Goal: Task Accomplishment & Management: Manage account settings

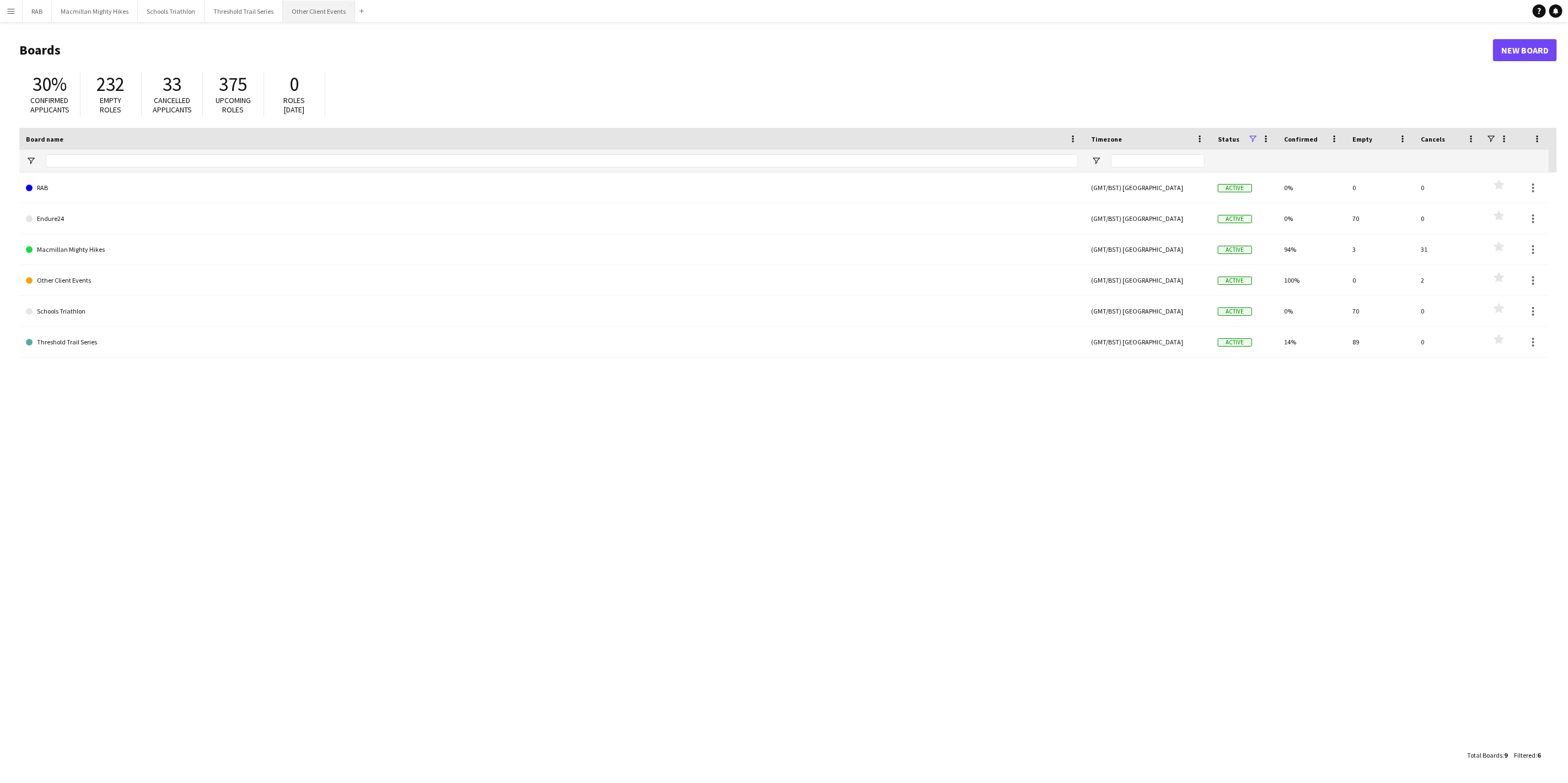
click at [309, 21] on button "Other Client Events Close" at bounding box center [319, 12] width 72 height 22
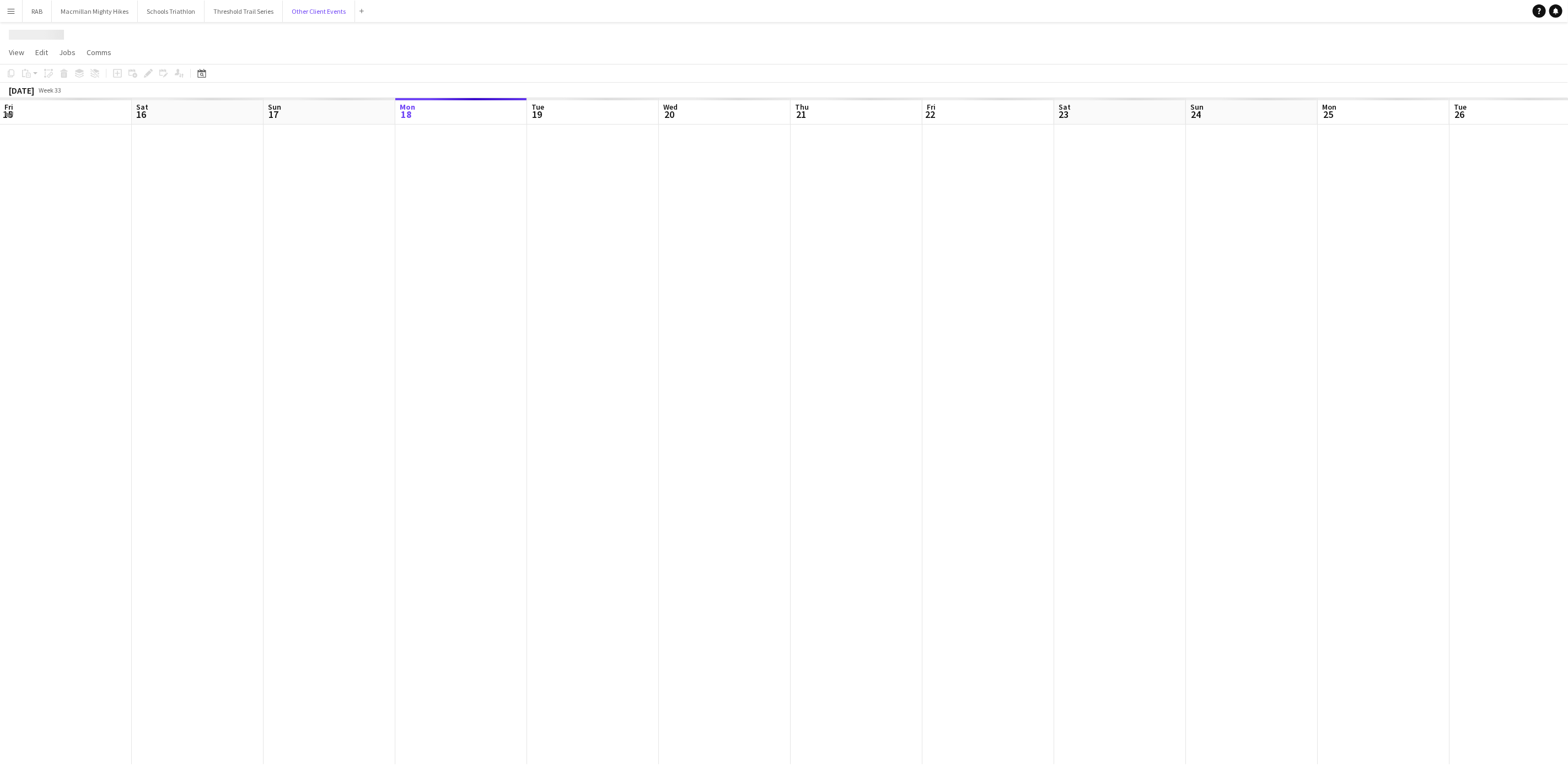
scroll to position [0, 263]
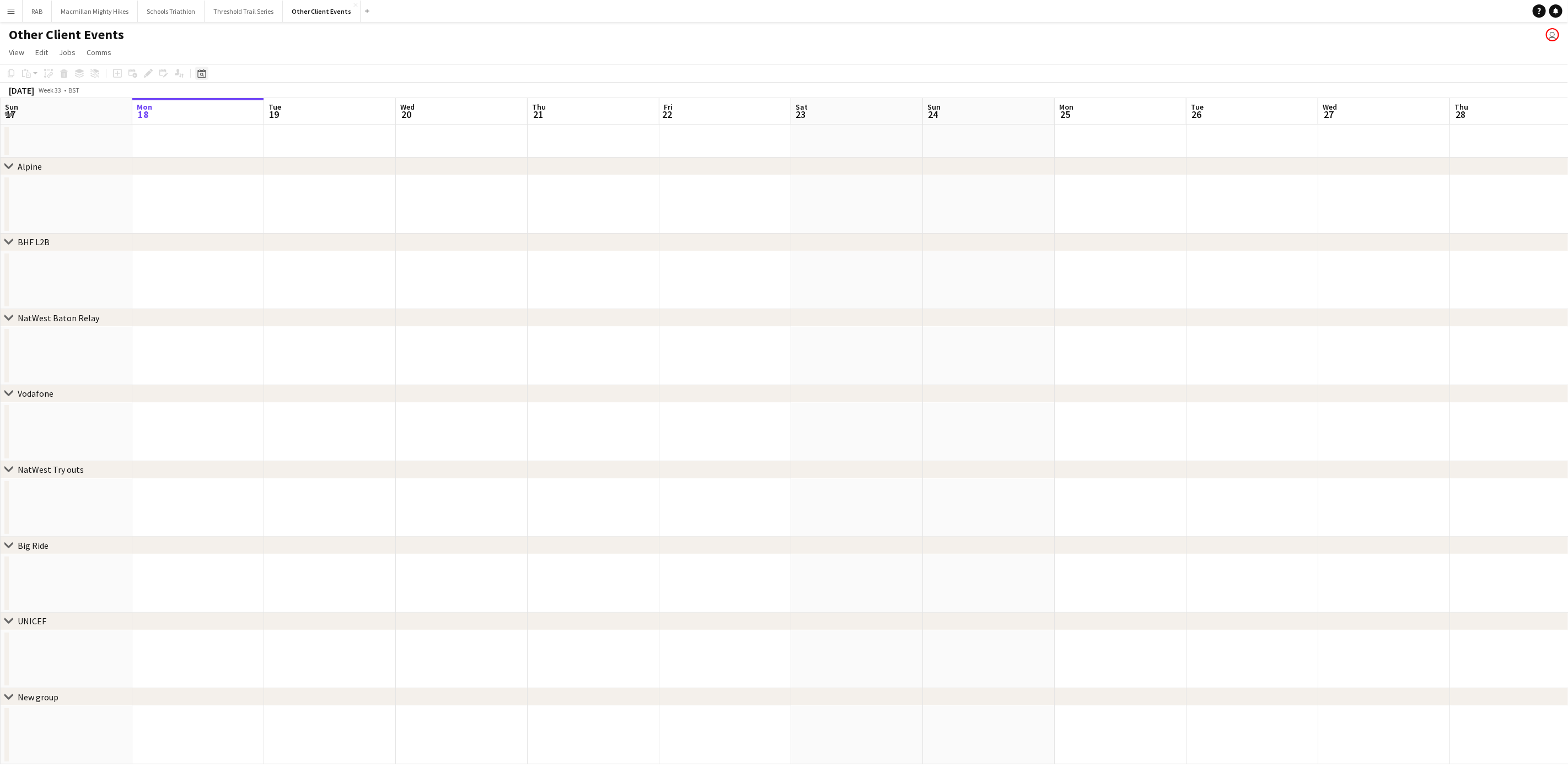
click at [206, 70] on div "Date picker" at bounding box center [202, 74] width 14 height 14
click at [287, 108] on span "Next month" at bounding box center [291, 111] width 22 height 22
click at [250, 197] on span "18" at bounding box center [248, 197] width 14 height 14
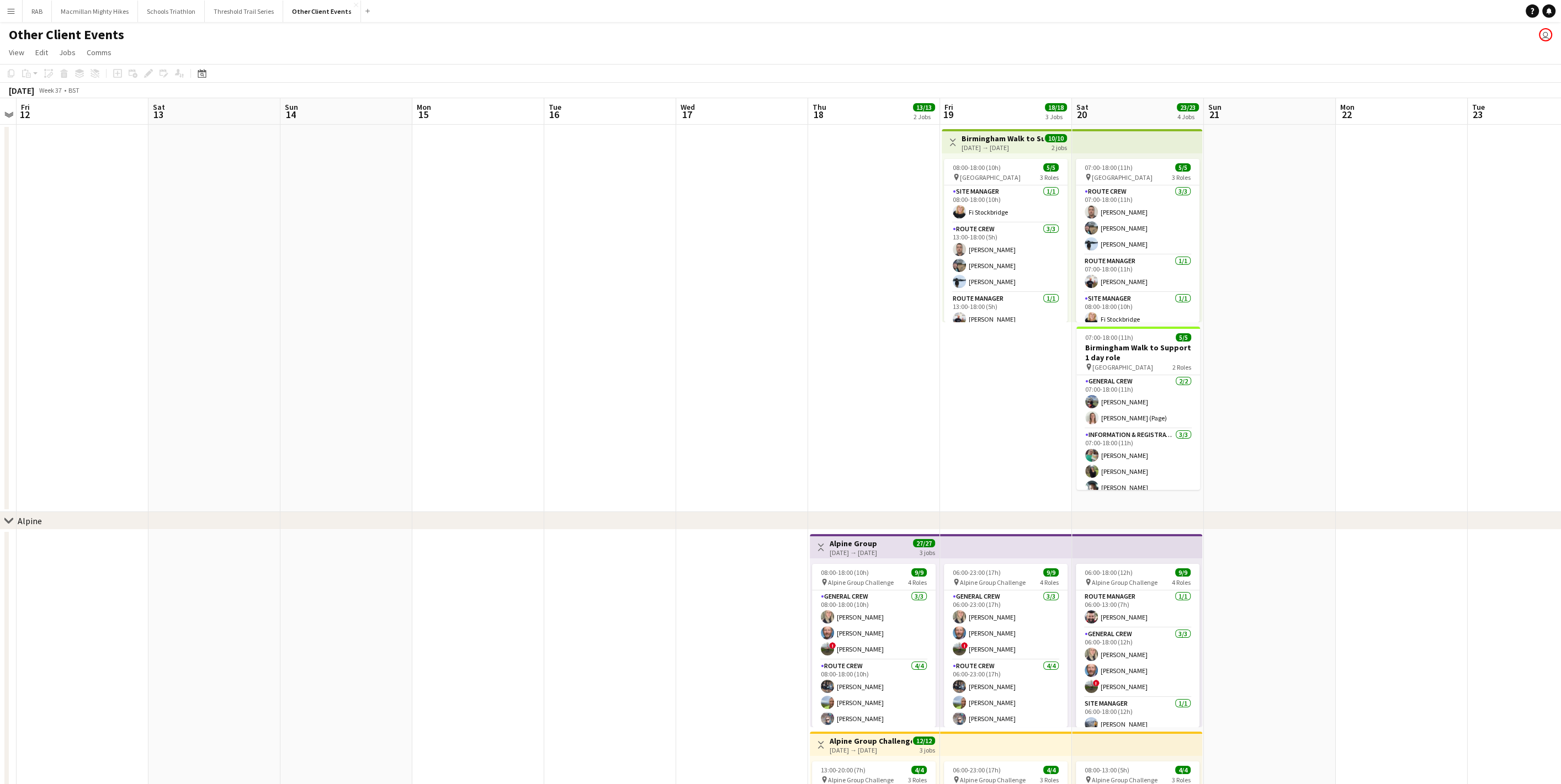
scroll to position [0, 0]
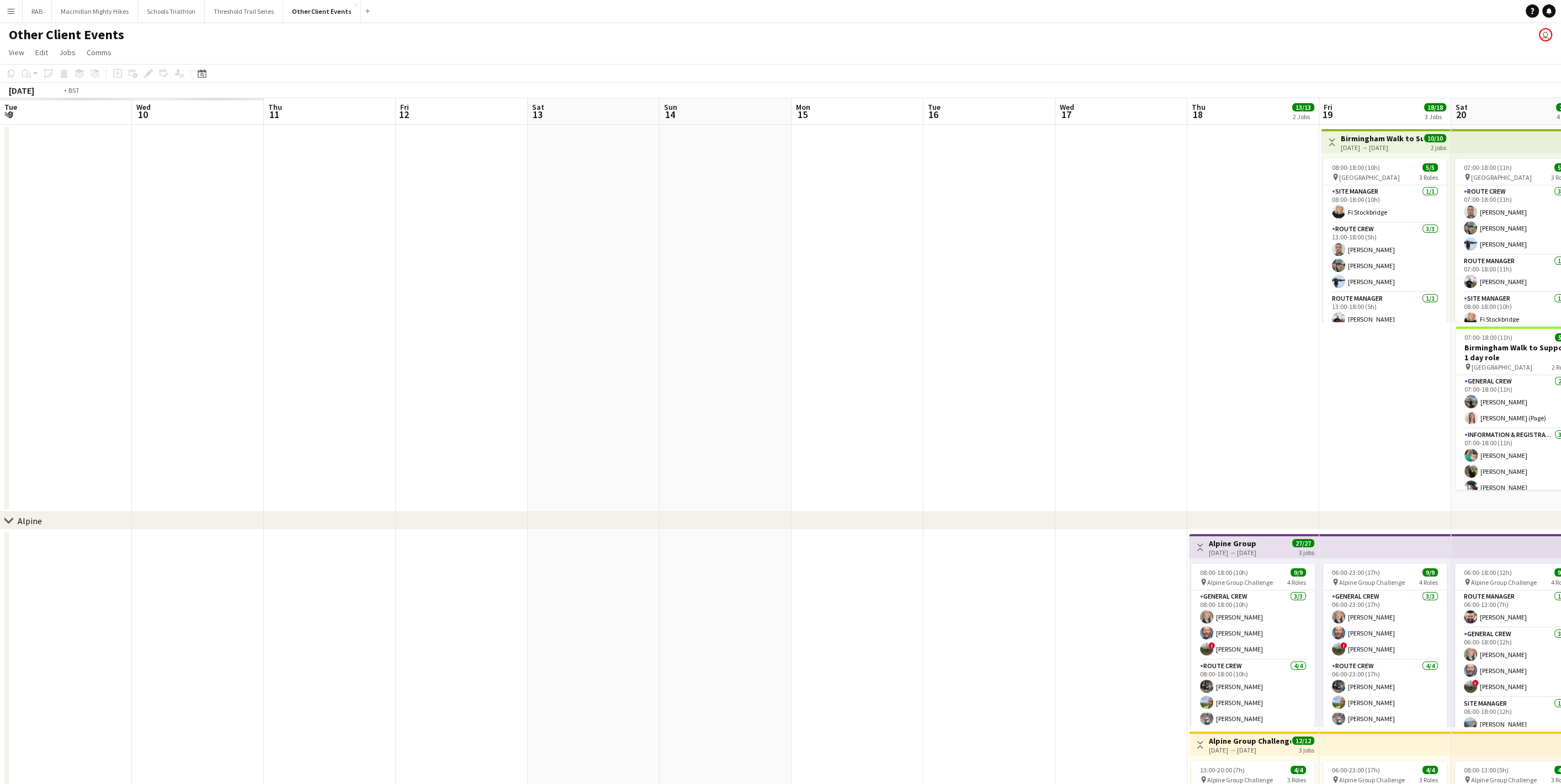
drag, startPoint x: 526, startPoint y: 310, endPoint x: 1308, endPoint y: 333, distance: 782.3
click at [1307, 333] on app-calendar-viewport "Tue 9 Wed 10 Thu 11 Fri 12 Sat 13 Sun 14 Mon 15 Tue 16 Wed 17 Thu 18 13/13 2 Jo…" at bounding box center [780, 691] width 1561 height 1187
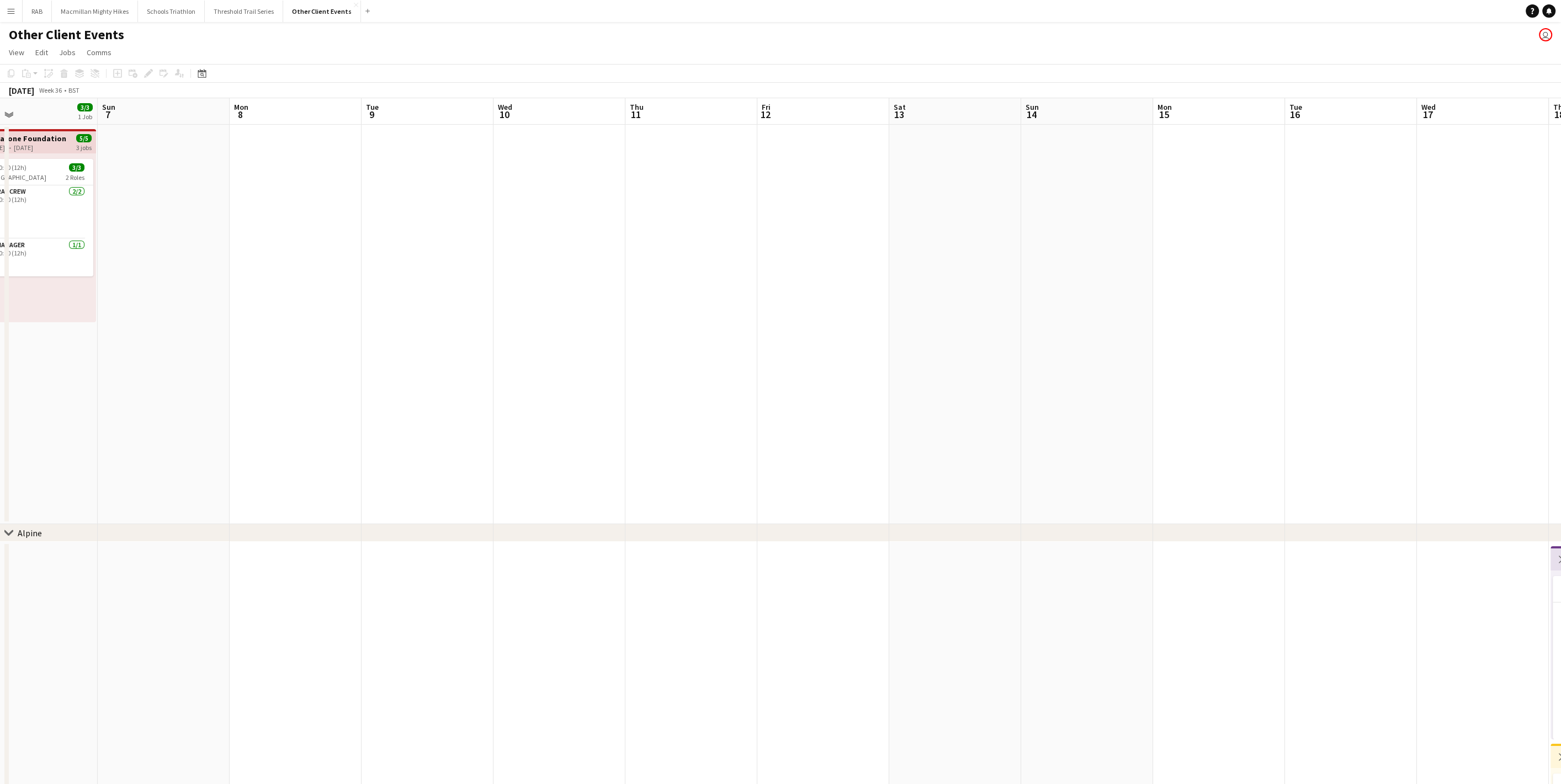
drag, startPoint x: 635, startPoint y: 323, endPoint x: 979, endPoint y: 335, distance: 344.2
click at [1312, 334] on app-calendar-viewport "Thu 4 14/14 2 Jobs Fri 5 14/14 2 Jobs Sat 6 3/3 1 Job Sun 7 Mon 8 Tue 9 Wed 10 …" at bounding box center [780, 697] width 1561 height 1198
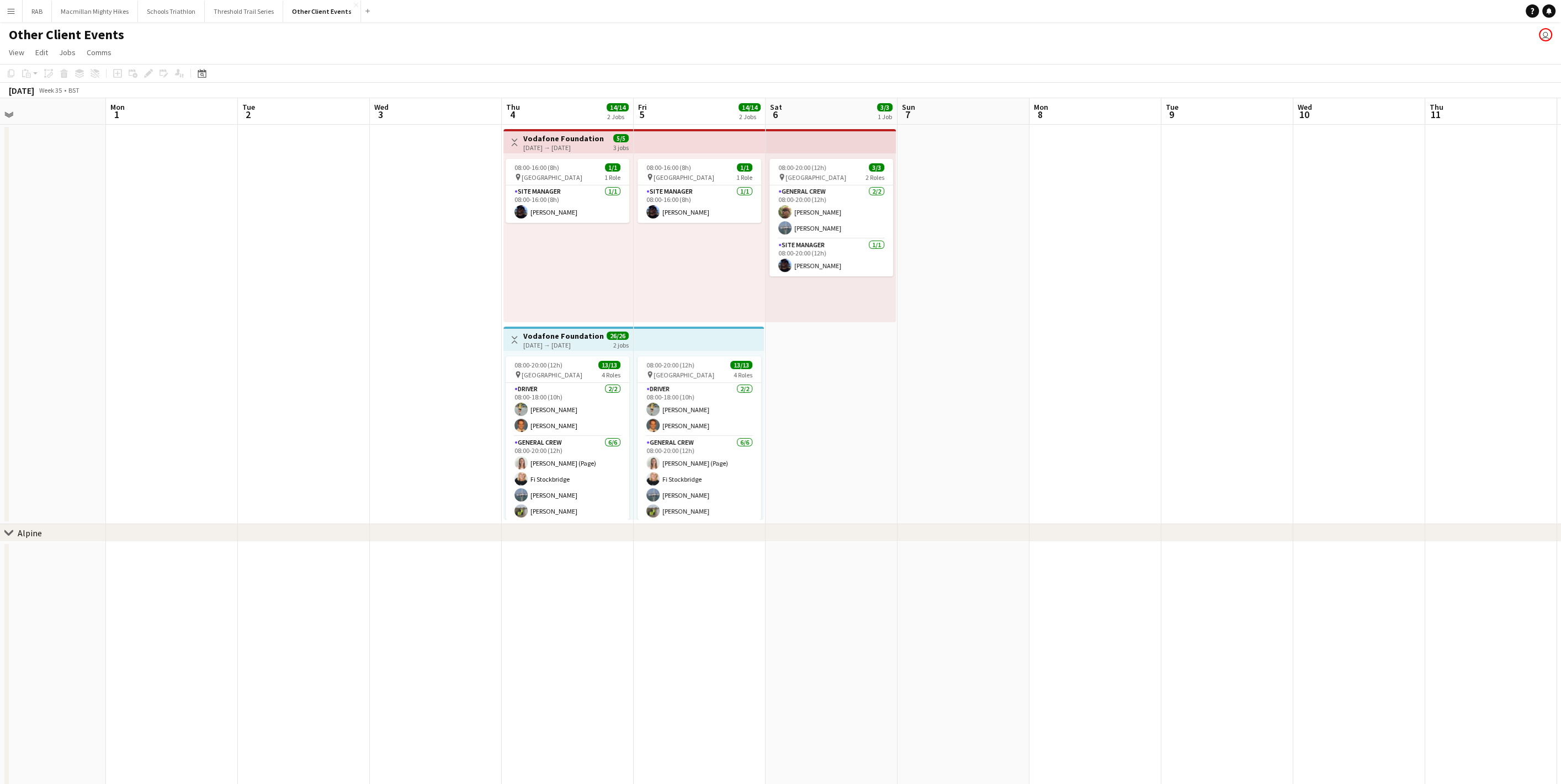
scroll to position [0, 284]
drag, startPoint x: 824, startPoint y: 368, endPoint x: 1286, endPoint y: 384, distance: 462.3
click at [1286, 384] on app-calendar-viewport "Fri 29 Sat 30 Sun 31 Mon 1 Tue 2 Wed 3 Thu 4 14/14 2 Jobs Fri 5 14/14 2 Jobs Sa…" at bounding box center [780, 697] width 1561 height 1198
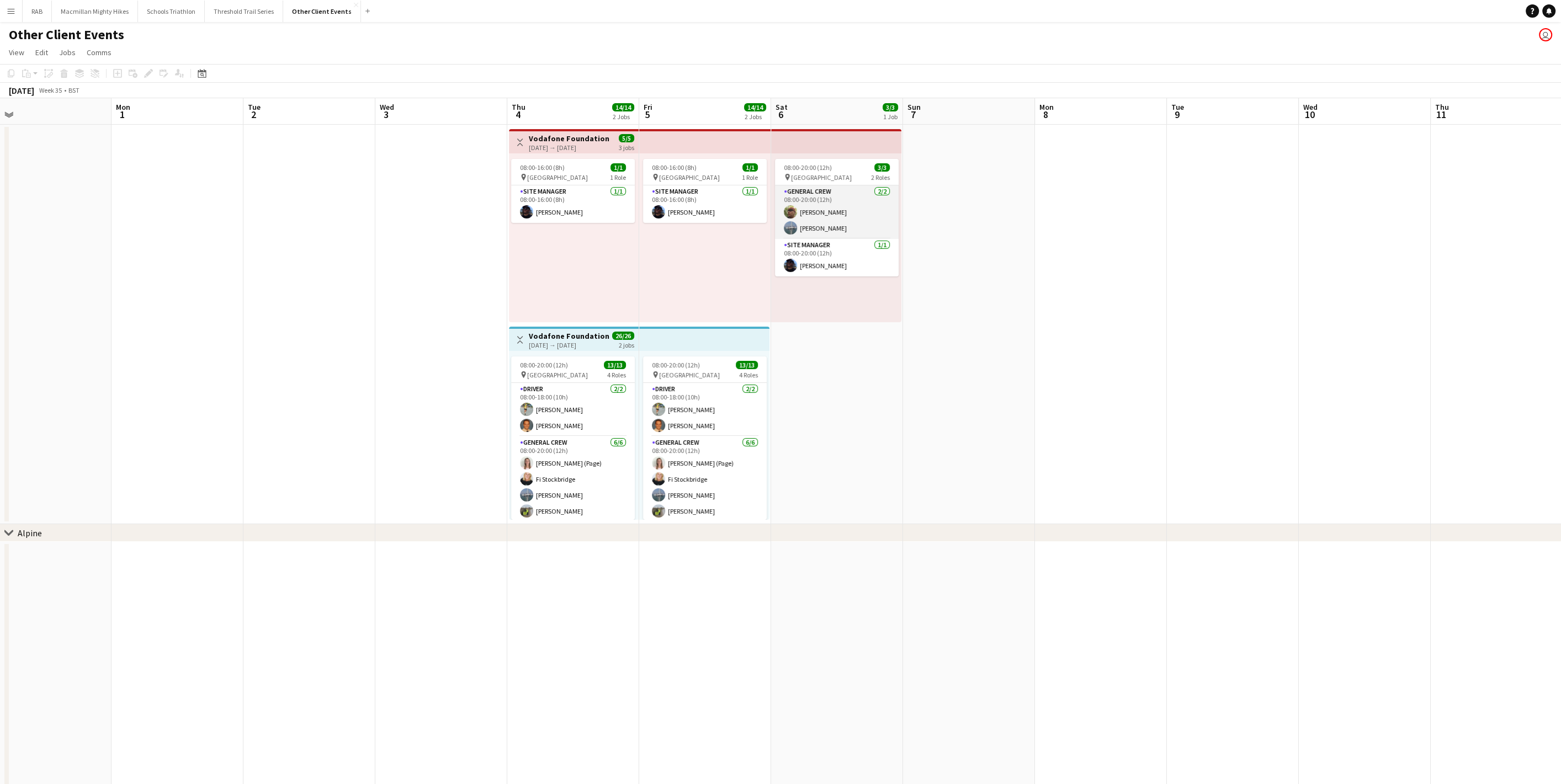
click at [843, 220] on app-card-role "General Crew [DATE] 08:00-20:00 (12h) [PERSON_NAME] [PERSON_NAME]" at bounding box center [836, 212] width 123 height 54
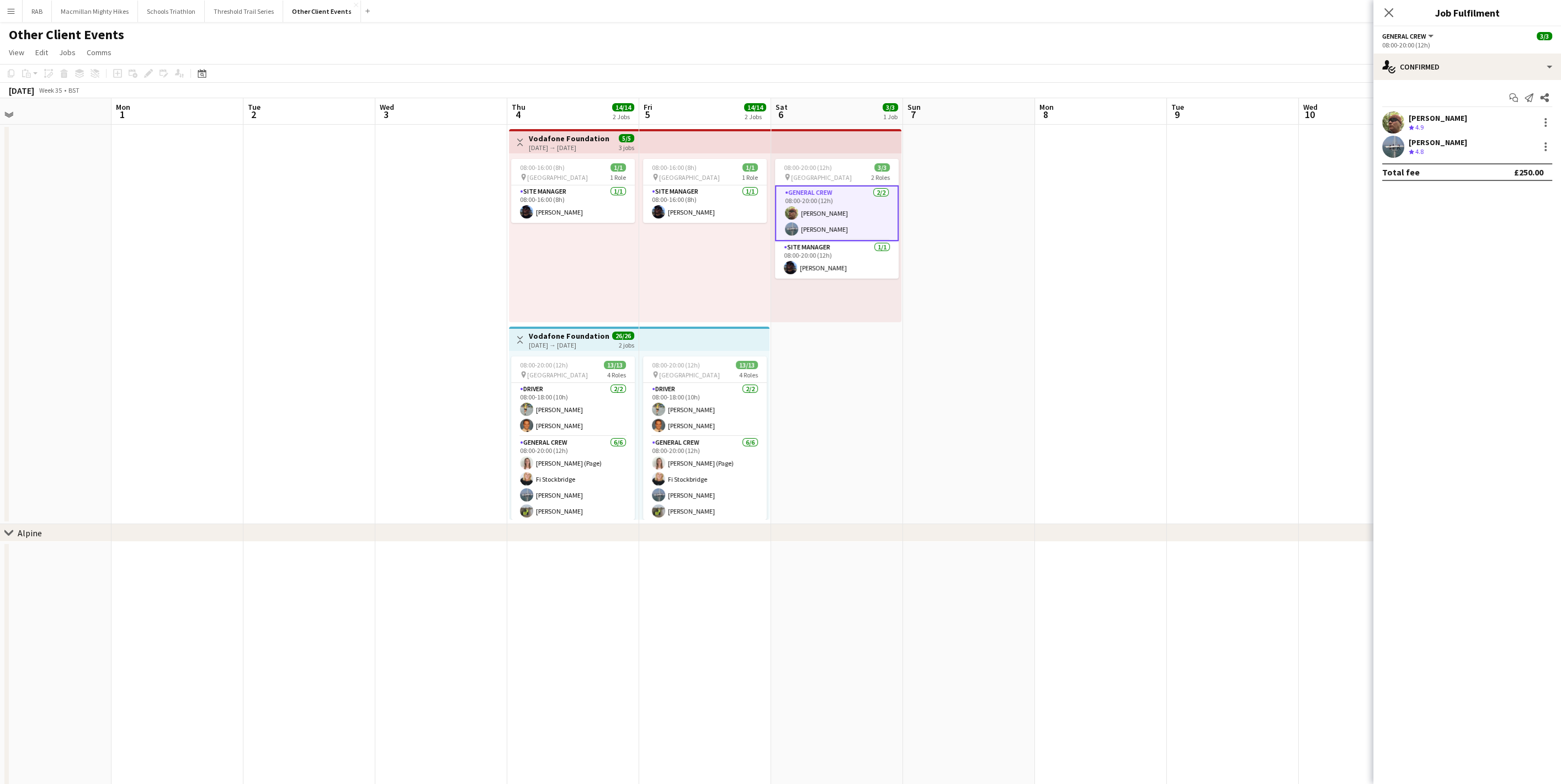
click at [1393, 142] on app-user-avatar at bounding box center [1393, 146] width 22 height 22
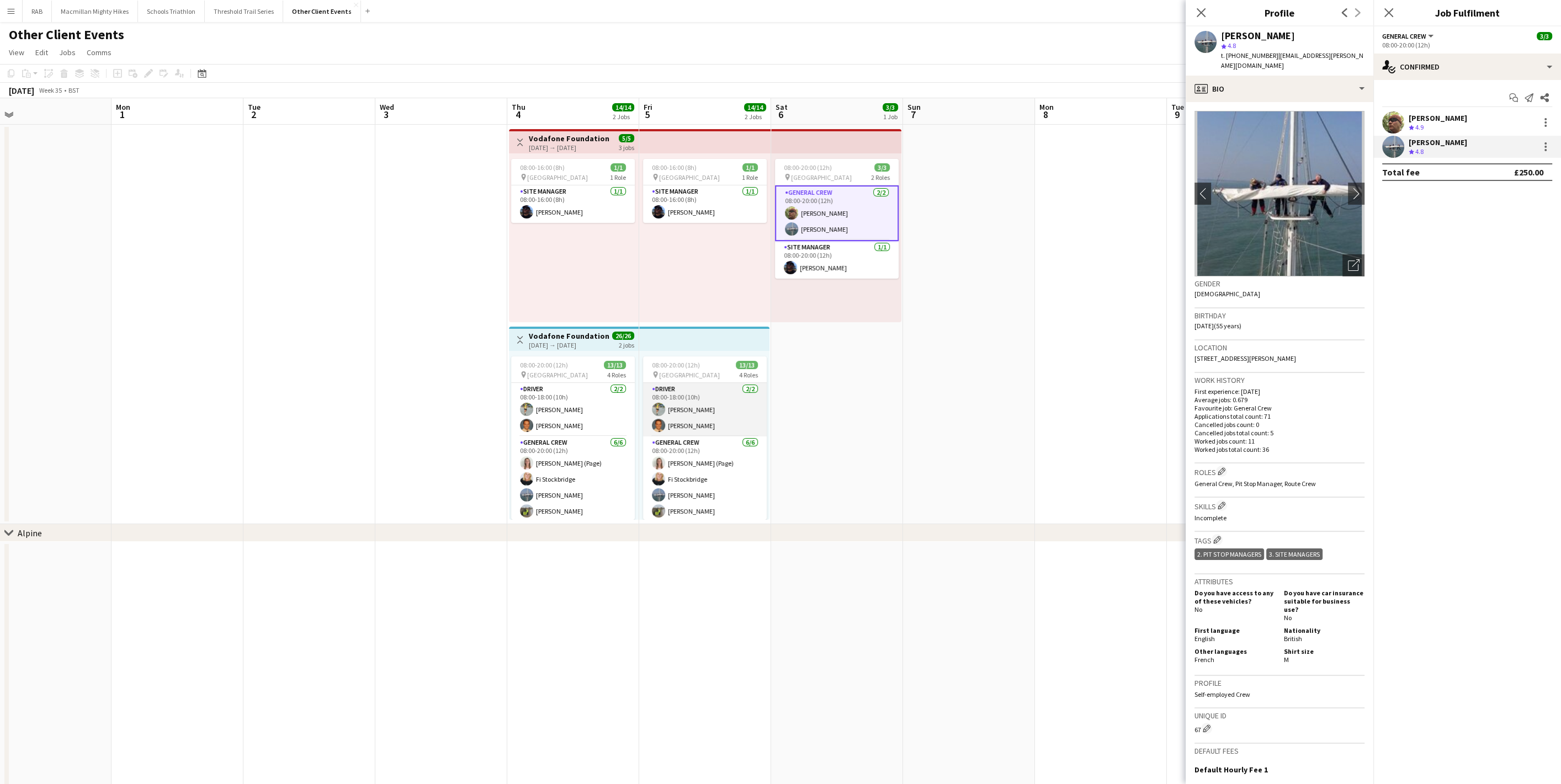
click at [690, 419] on app-card-role "Driver [DATE] 08:00-18:00 (10h) [PERSON_NAME] [PERSON_NAME]" at bounding box center [705, 409] width 123 height 54
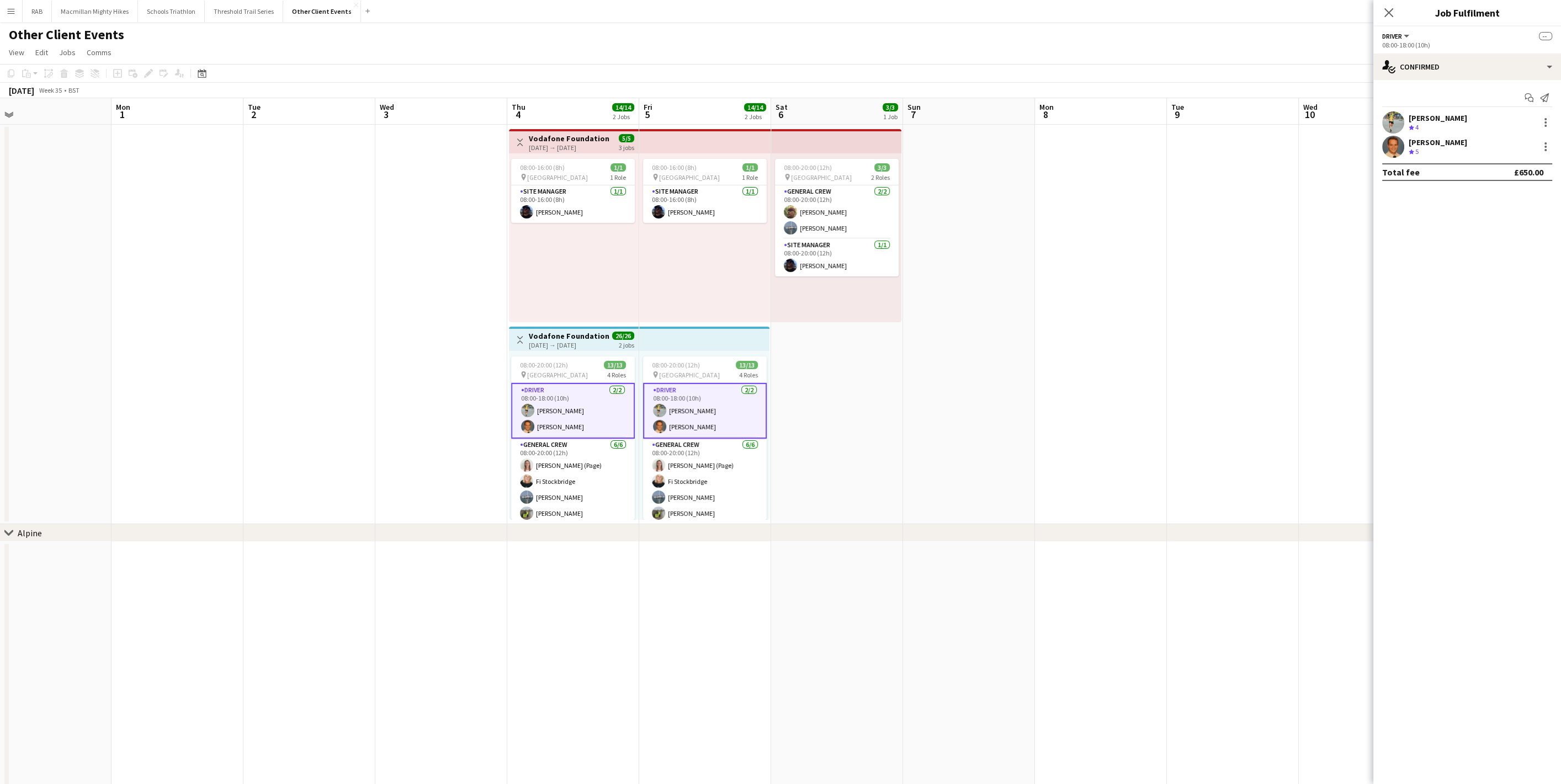
click at [1394, 150] on app-user-avatar at bounding box center [1393, 146] width 22 height 22
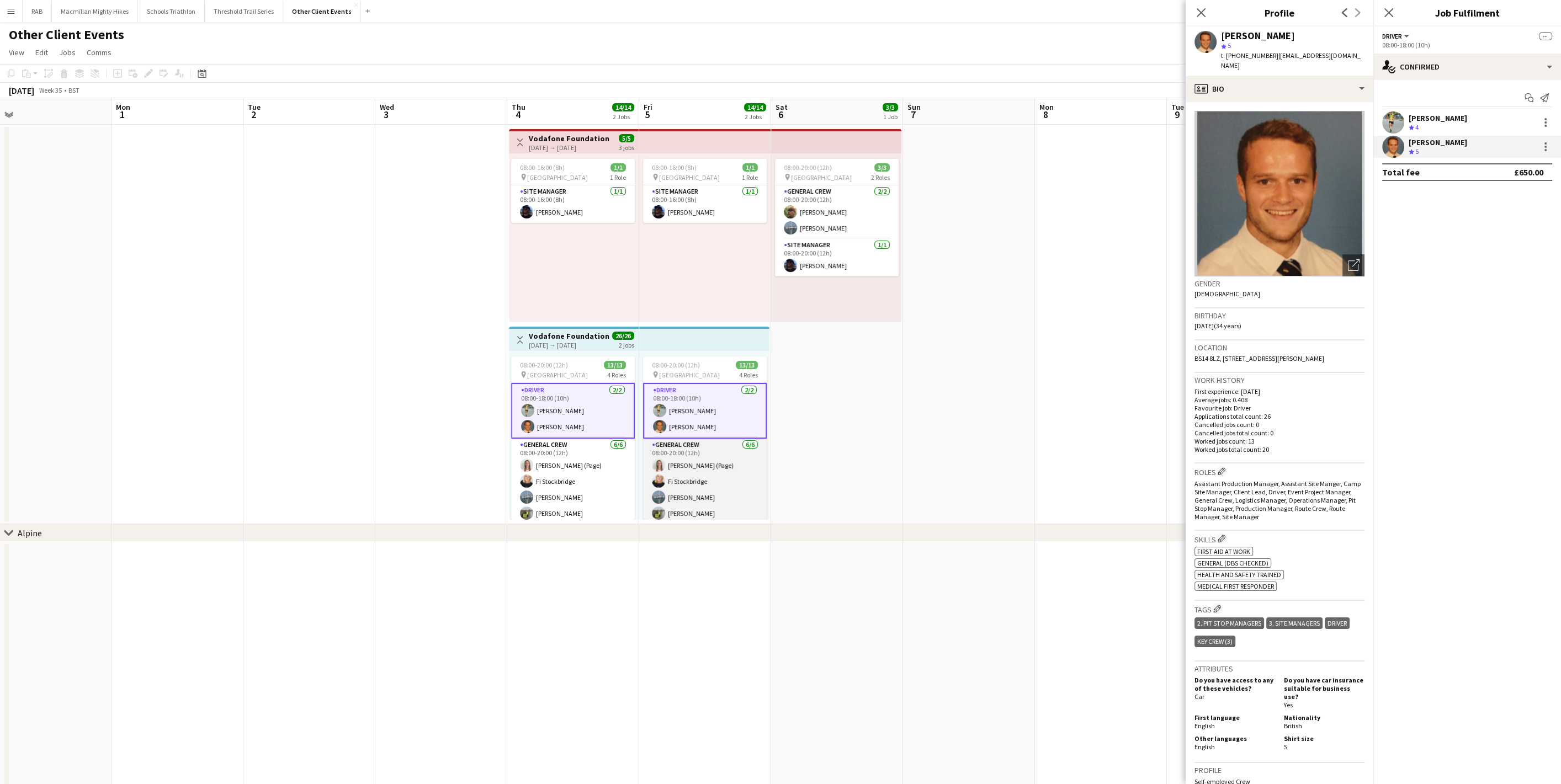
click at [712, 489] on app-card-role "General Crew [DATE] 08:00-20:00 (12h) [PERSON_NAME] (Page) Fi Stockbridge [PERS…" at bounding box center [705, 497] width 123 height 117
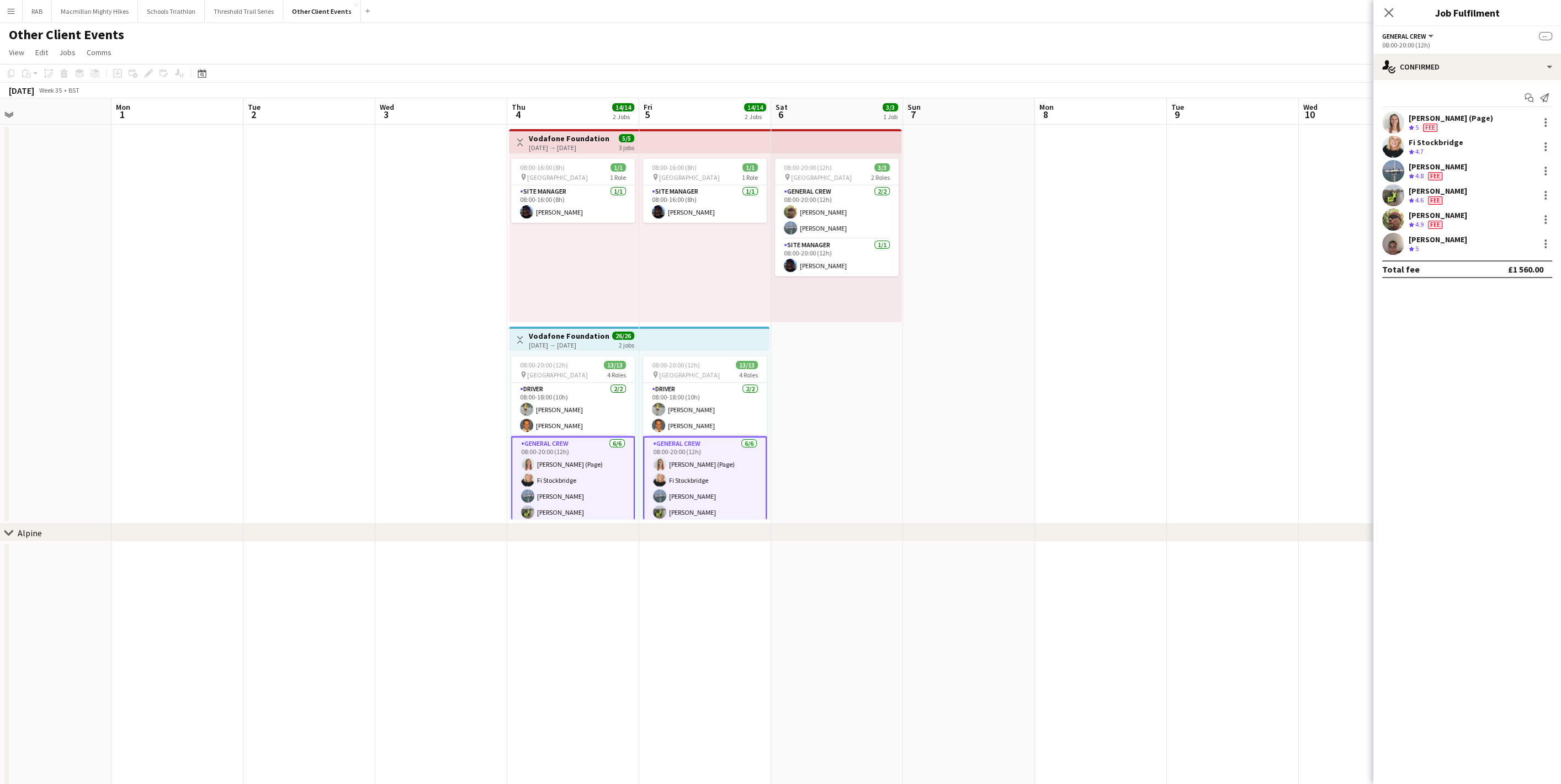
click at [1391, 247] on app-user-avatar at bounding box center [1393, 244] width 22 height 22
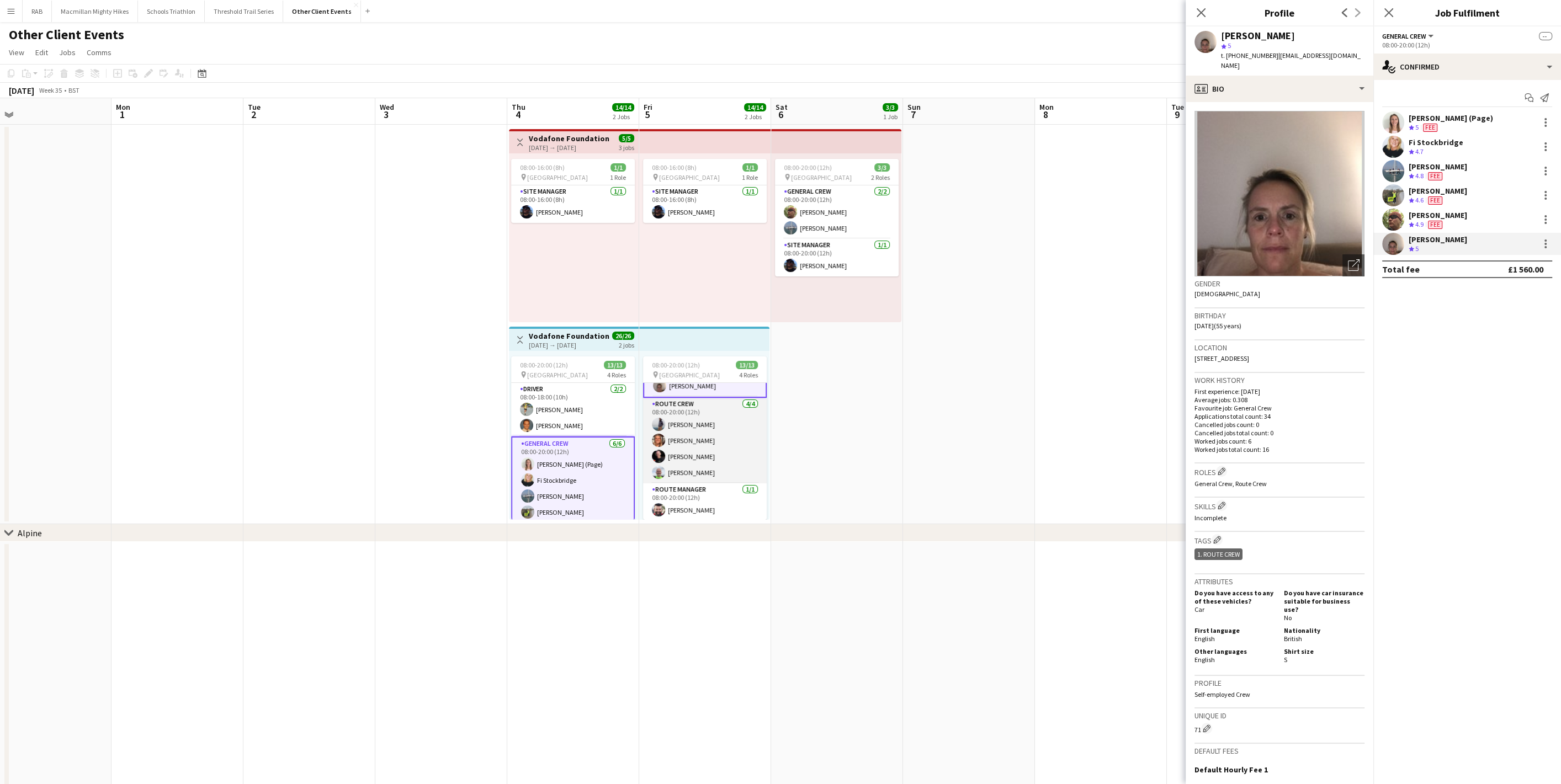
click at [705, 449] on app-card-role "Route Crew [DATE] 08:00-20:00 (12h) [PERSON_NAME] [PERSON_NAME] [PERSON_NAME] […" at bounding box center [705, 440] width 123 height 85
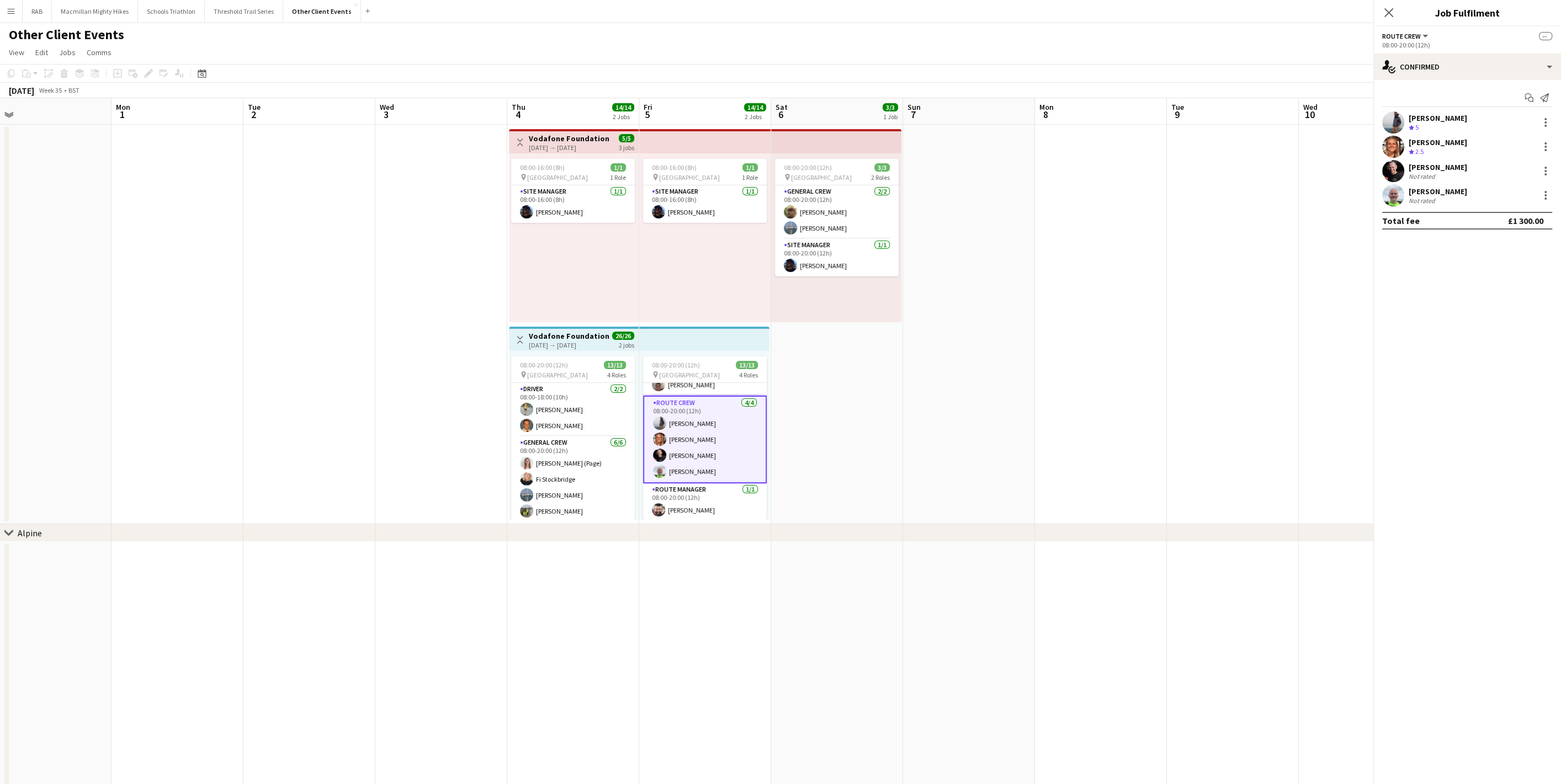
scroll to position [158, 0]
click at [1394, 146] on app-user-avatar at bounding box center [1393, 146] width 22 height 22
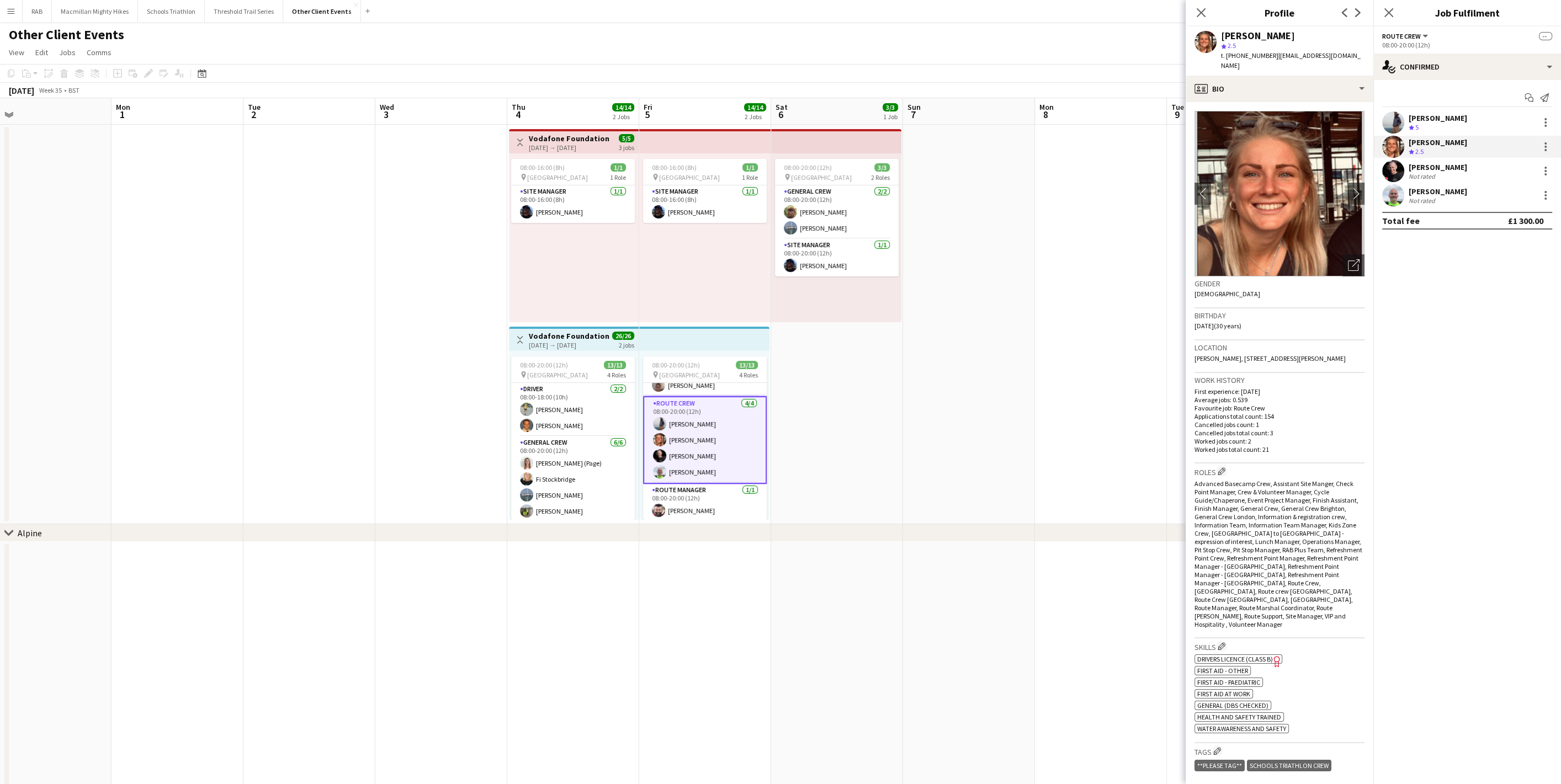
click at [1394, 175] on app-user-avatar at bounding box center [1393, 171] width 22 height 22
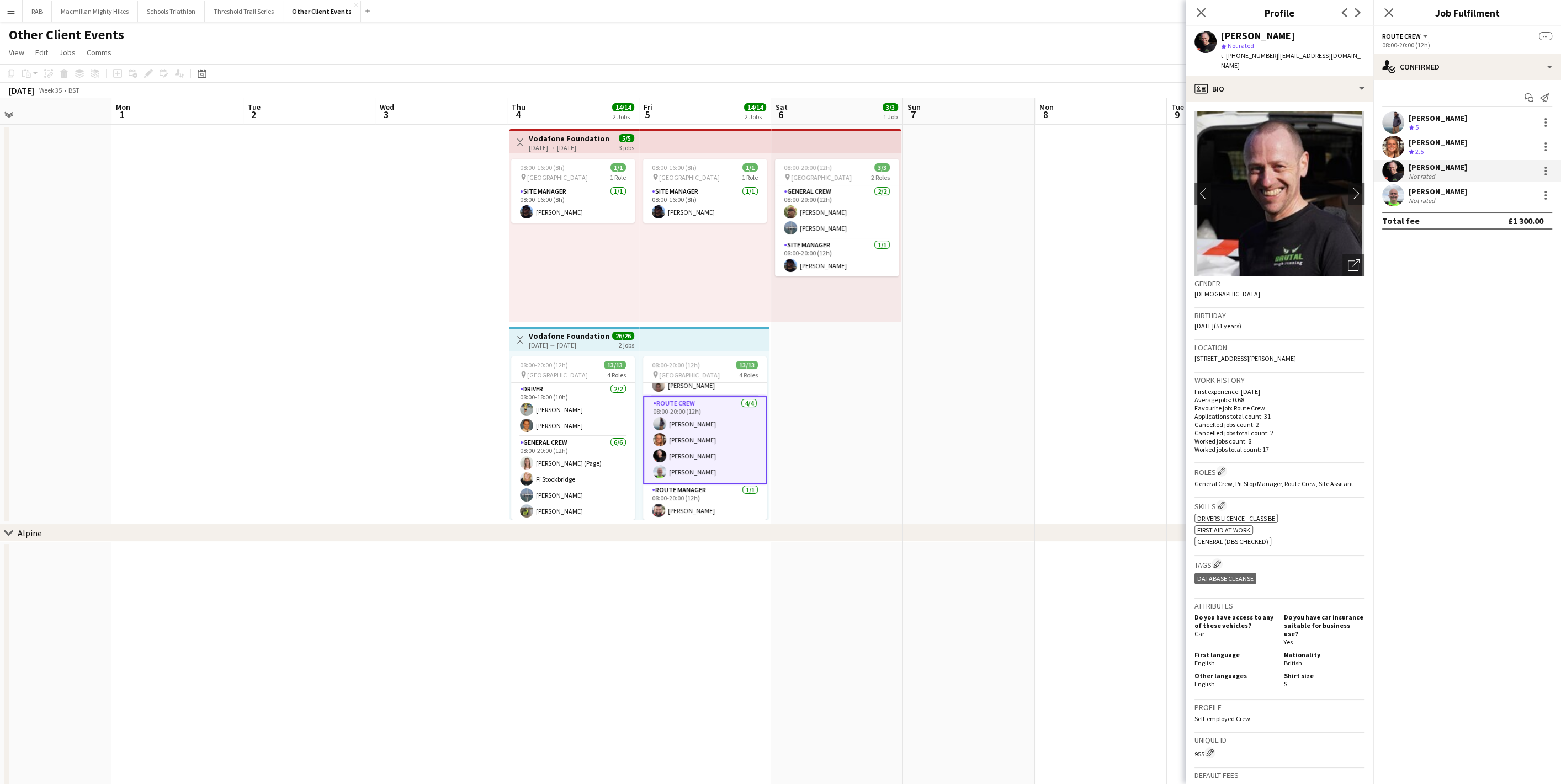
click at [1394, 197] on app-user-avatar at bounding box center [1393, 195] width 22 height 22
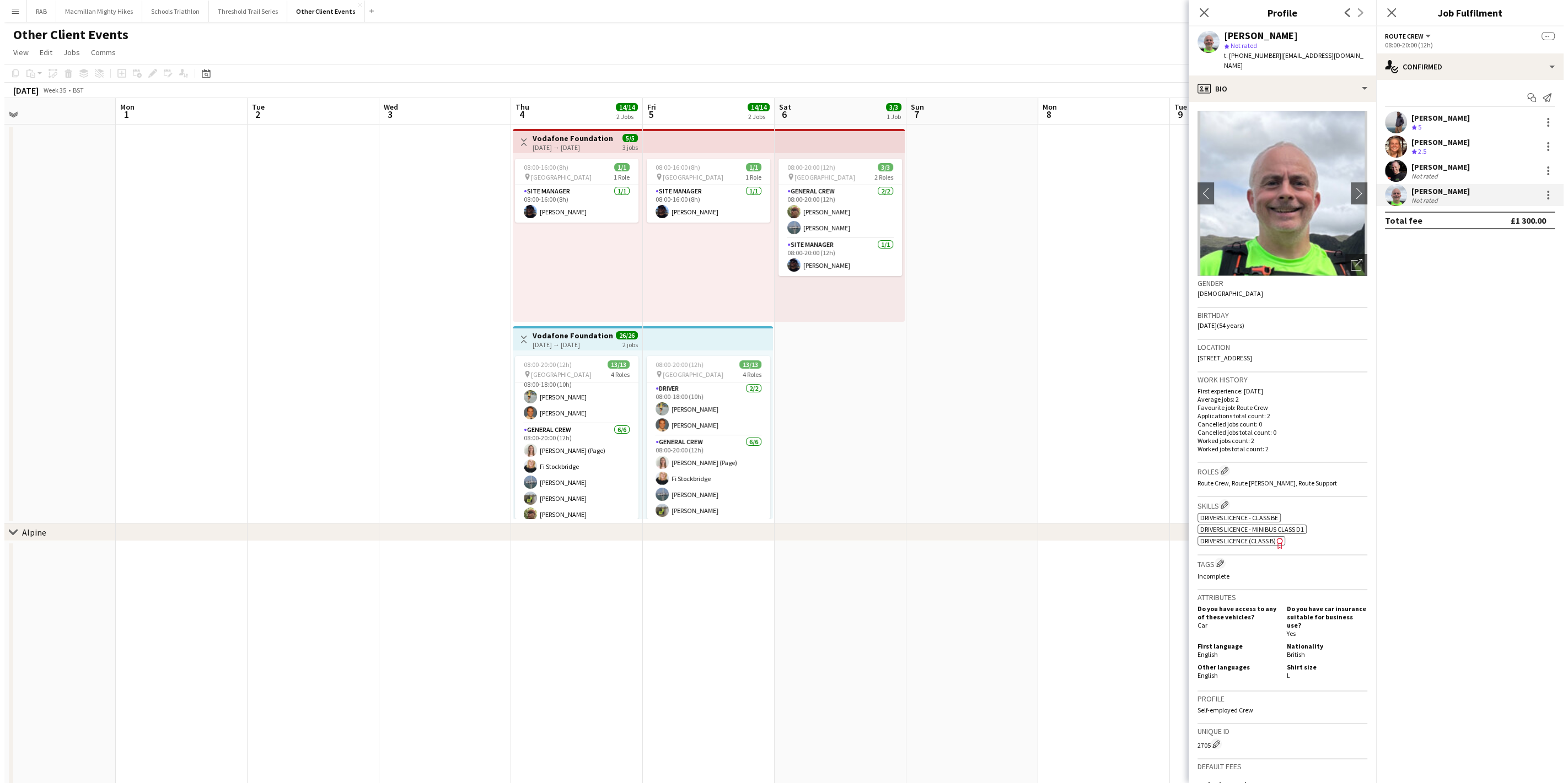
scroll to position [0, 0]
click at [1203, 187] on app-icon "chevron-left" at bounding box center [1201, 193] width 17 height 12
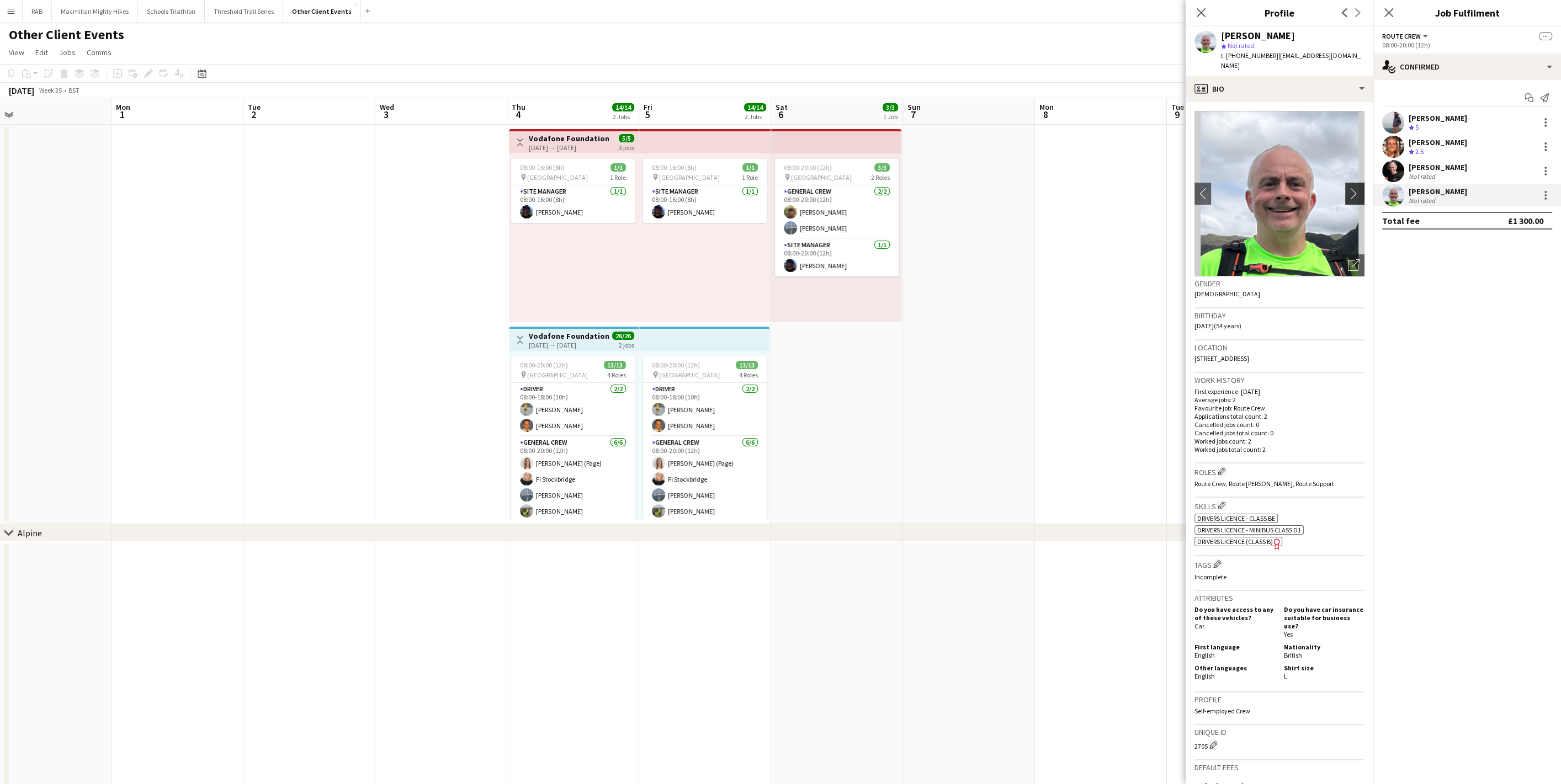
click at [1349, 188] on app-icon "chevron-right" at bounding box center [1356, 193] width 17 height 12
click at [1200, 9] on icon "Close pop-in" at bounding box center [1200, 12] width 10 height 10
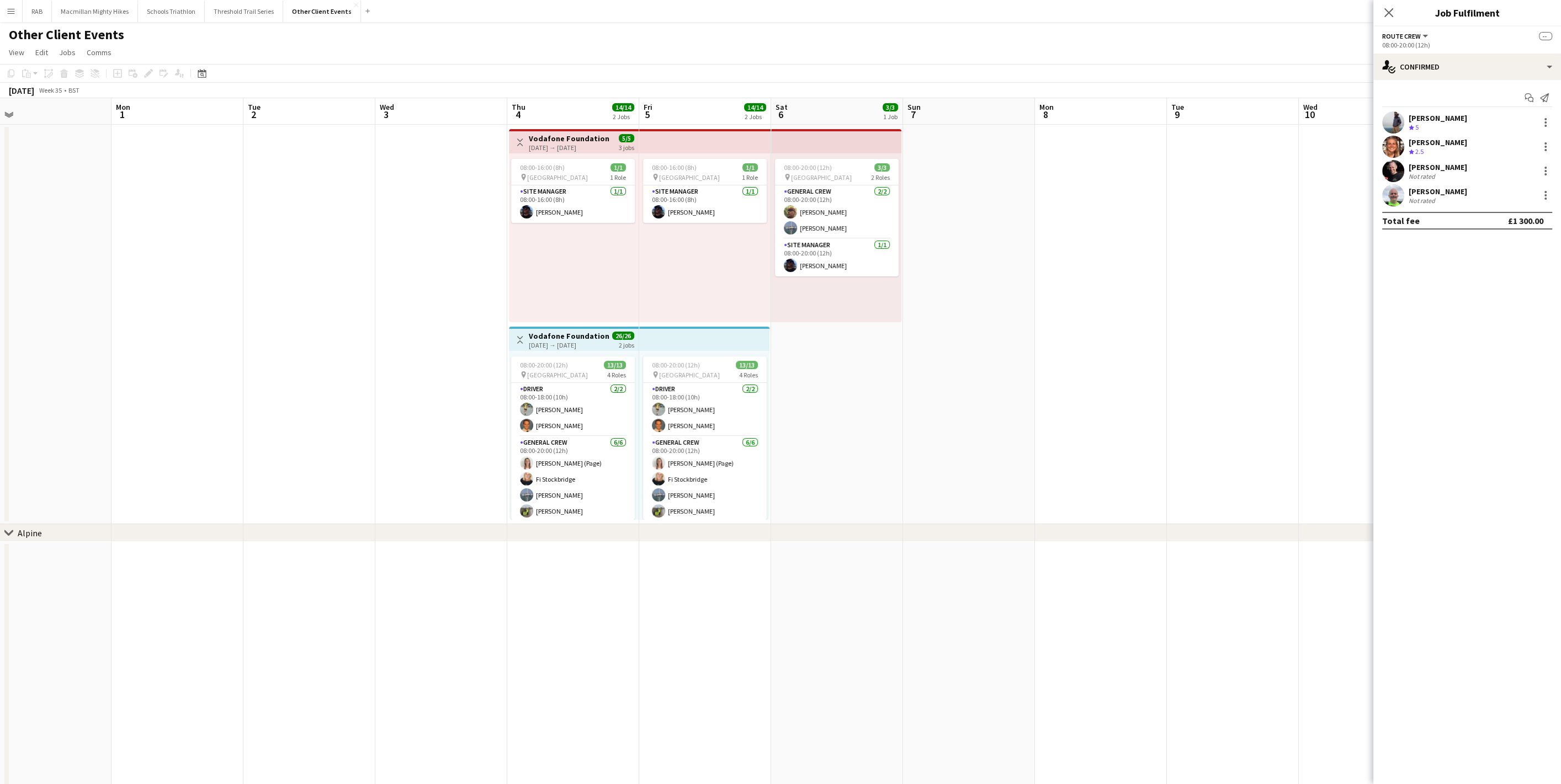
click at [1391, 13] on icon "Close pop-in" at bounding box center [1388, 12] width 9 height 9
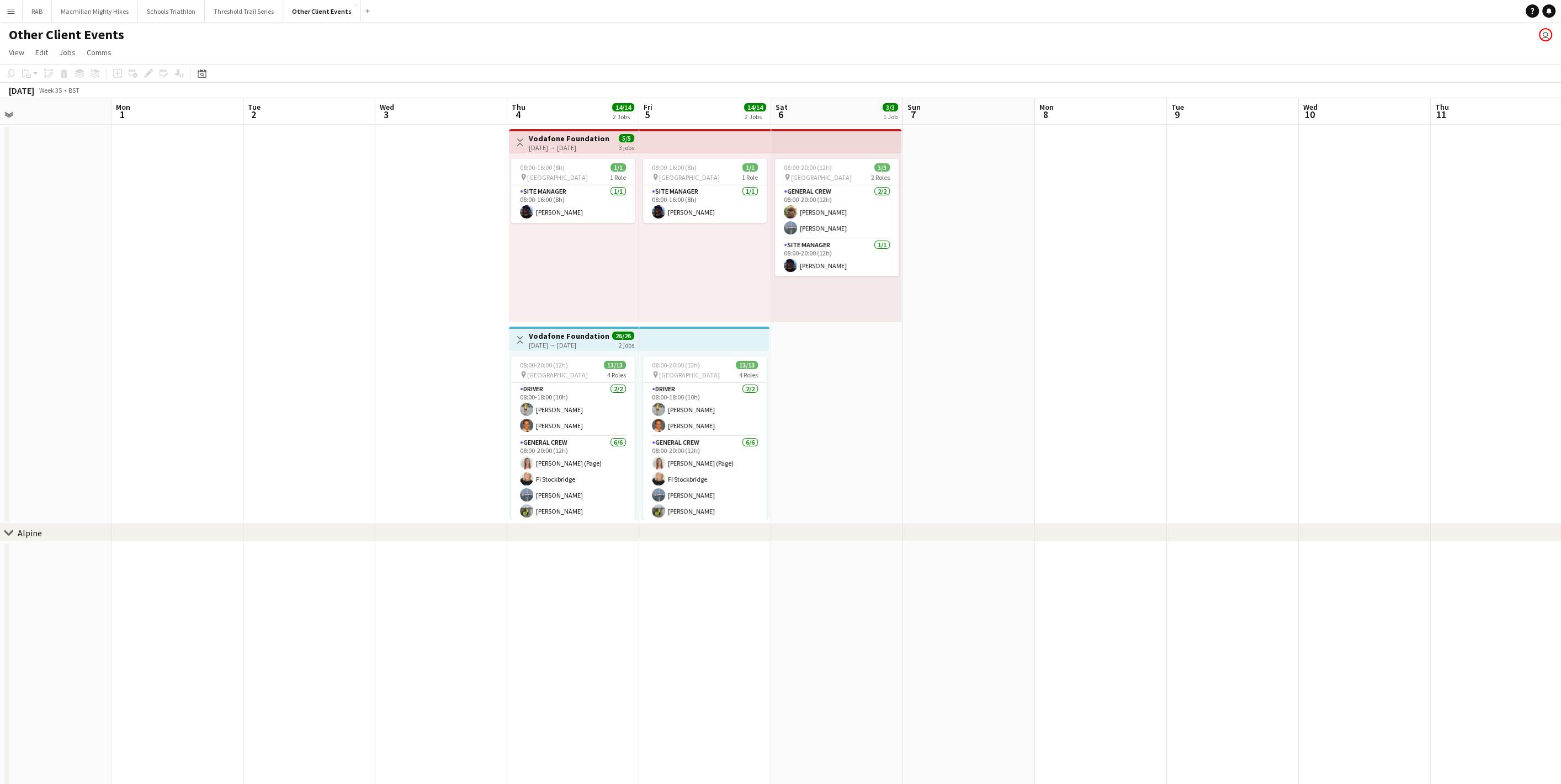
click at [10, 12] on app-icon "Menu" at bounding box center [11, 11] width 9 height 9
click at [283, 59] on app-page-menu "View Day view expanded Day view collapsed Month view Date picker Jump to [DATE]…" at bounding box center [780, 54] width 1561 height 21
click at [298, 17] on button "Other Client Events Close" at bounding box center [322, 12] width 78 height 22
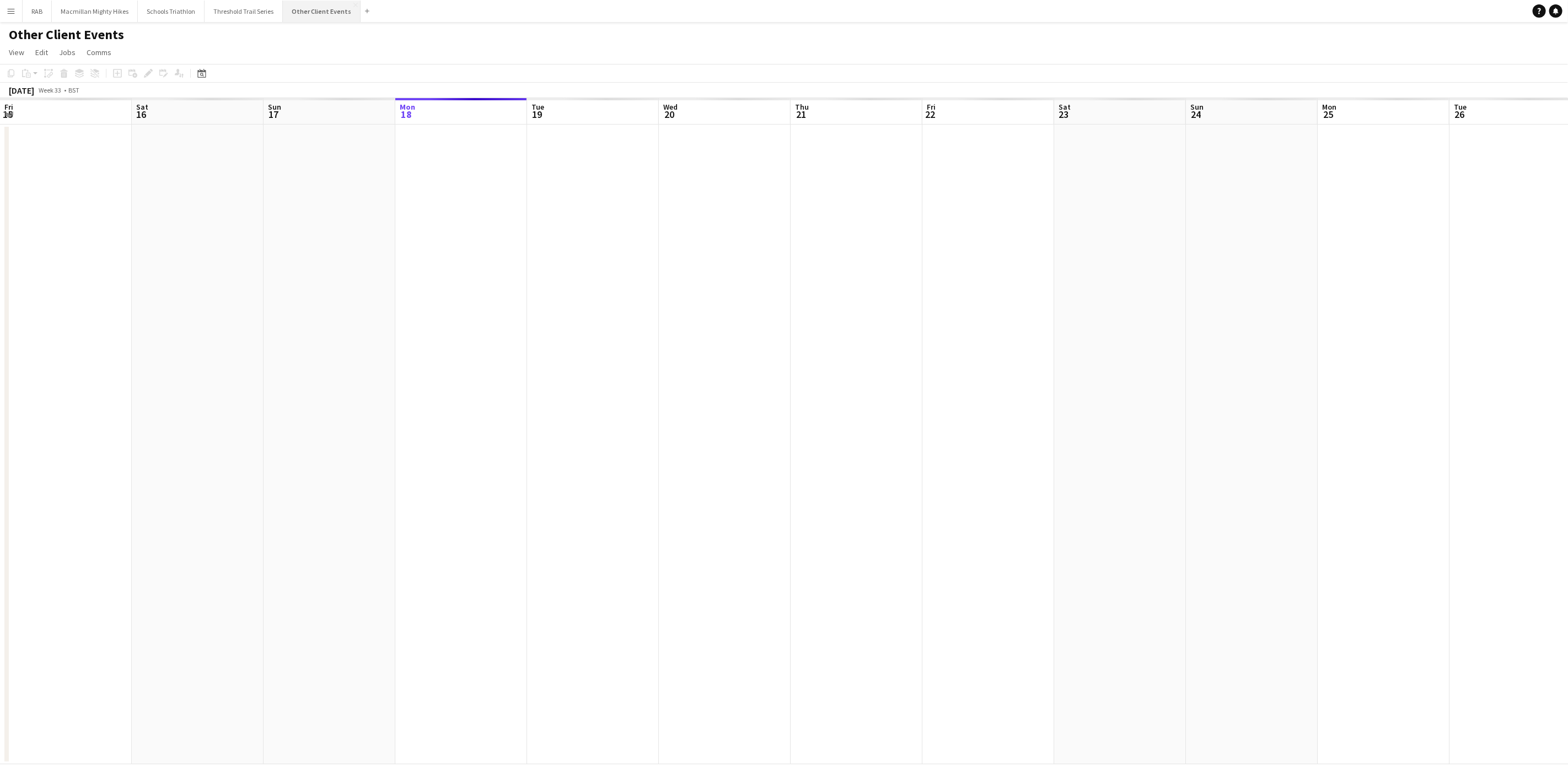
scroll to position [0, 263]
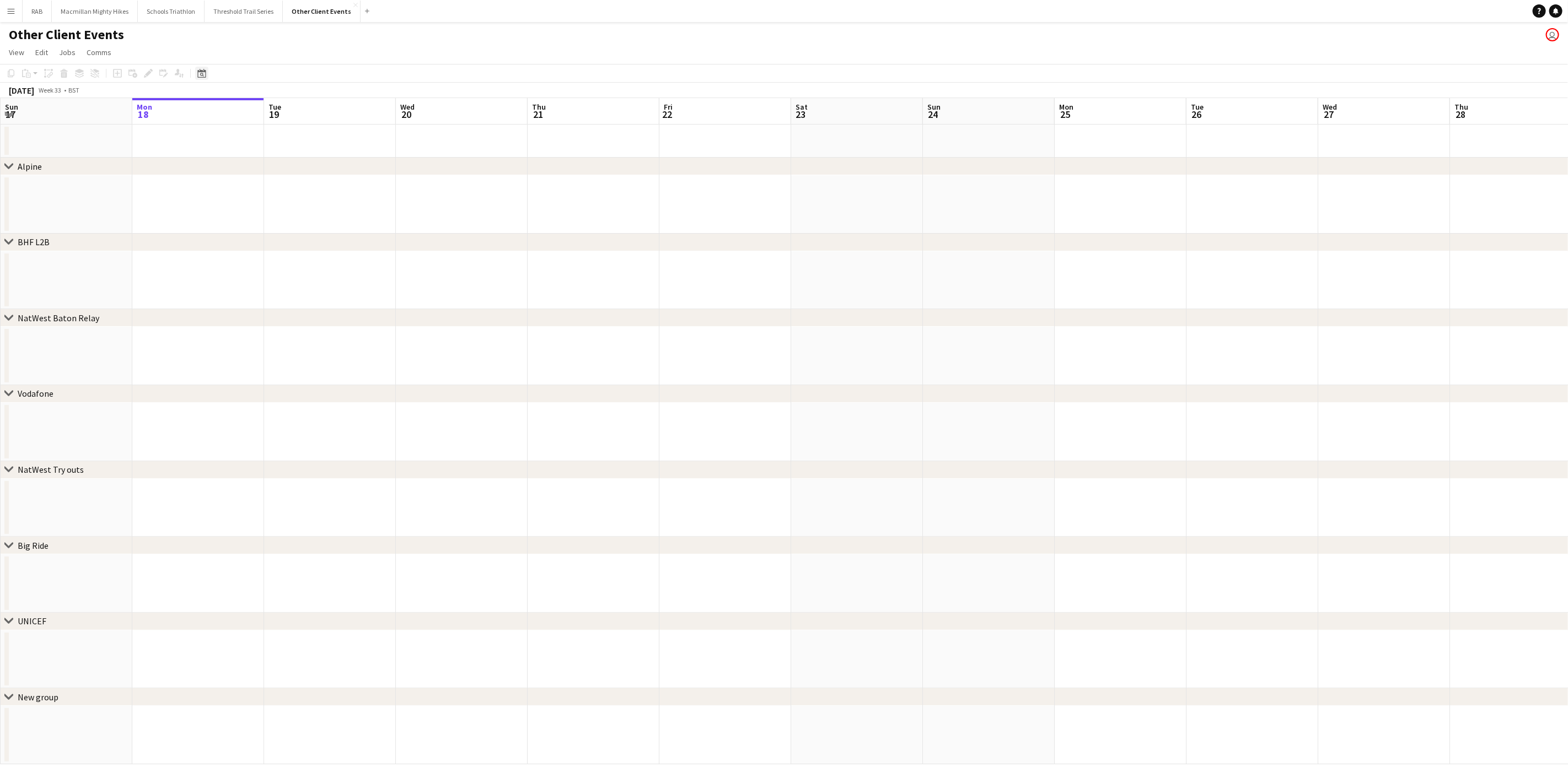
click at [198, 72] on icon "Date picker" at bounding box center [201, 73] width 9 height 9
click at [288, 106] on span "Next month" at bounding box center [291, 111] width 22 height 22
click at [273, 171] on span "6" at bounding box center [277, 169] width 14 height 14
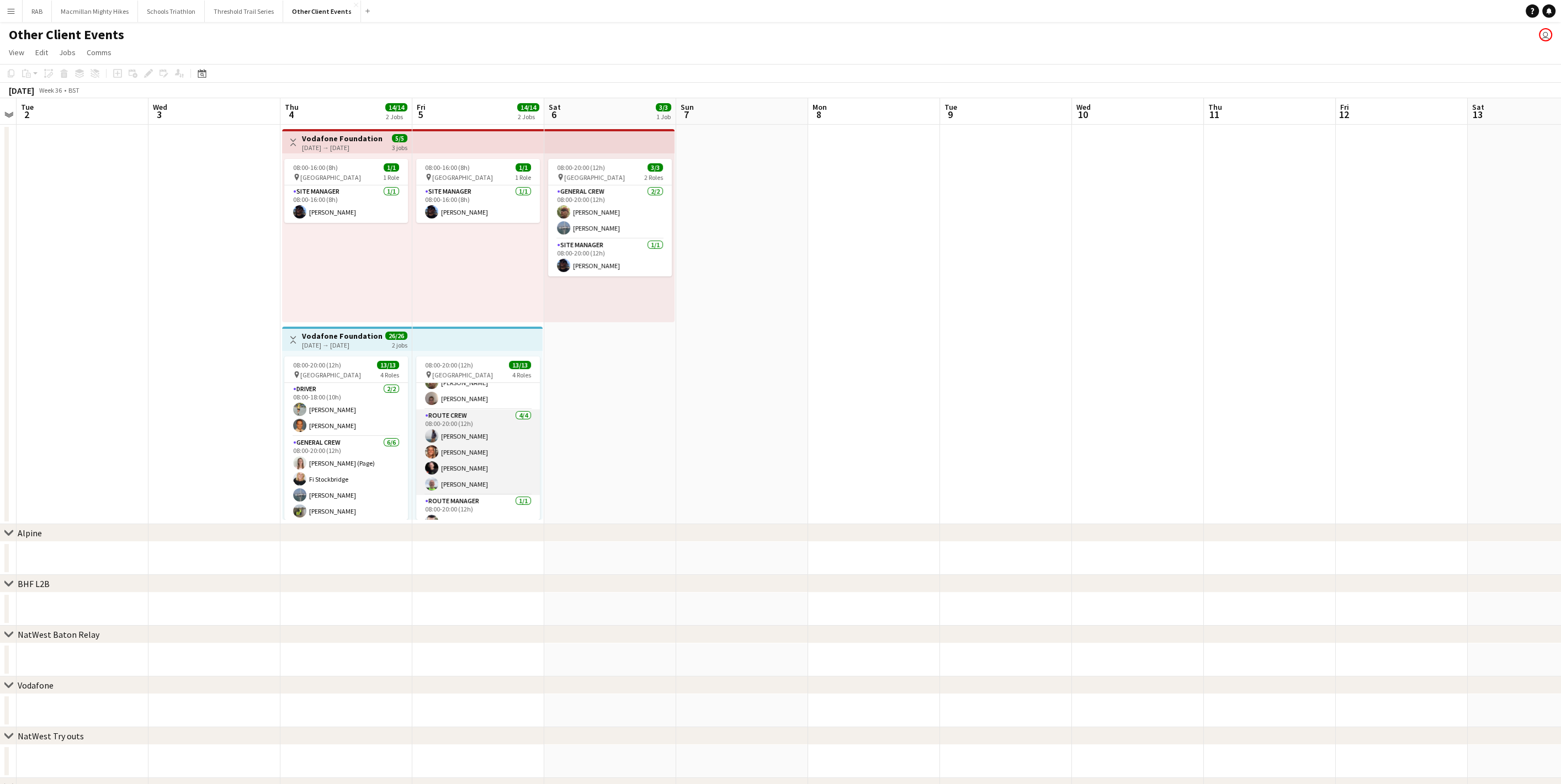
scroll to position [157, 0]
click at [495, 443] on app-card-role "Route Crew [DATE] 08:00-20:00 (12h) [PERSON_NAME] [PERSON_NAME] [PERSON_NAME] […" at bounding box center [478, 440] width 123 height 85
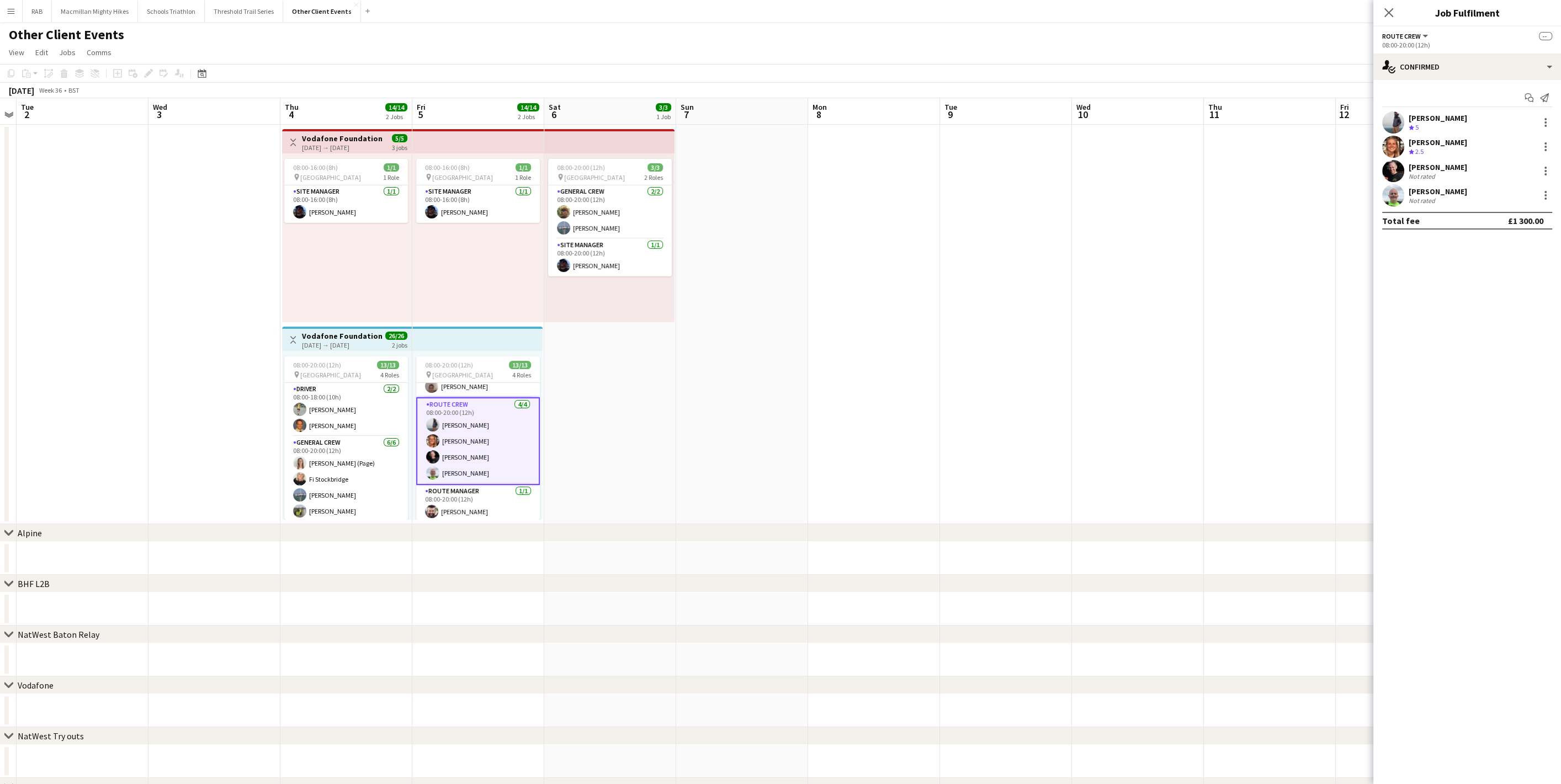
click at [1391, 127] on app-user-avatar at bounding box center [1393, 122] width 22 height 22
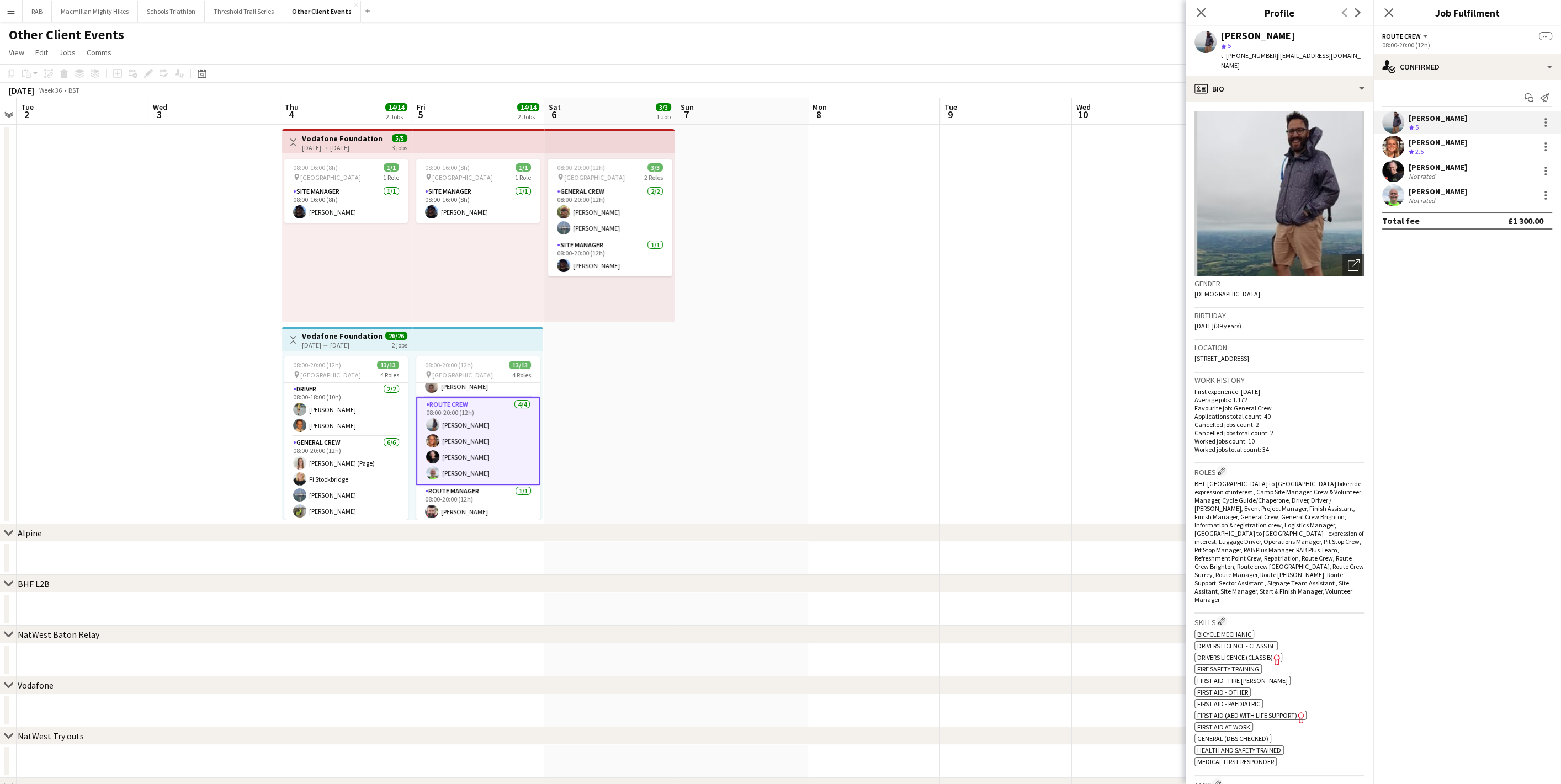
click at [1394, 144] on app-user-avatar at bounding box center [1393, 146] width 22 height 22
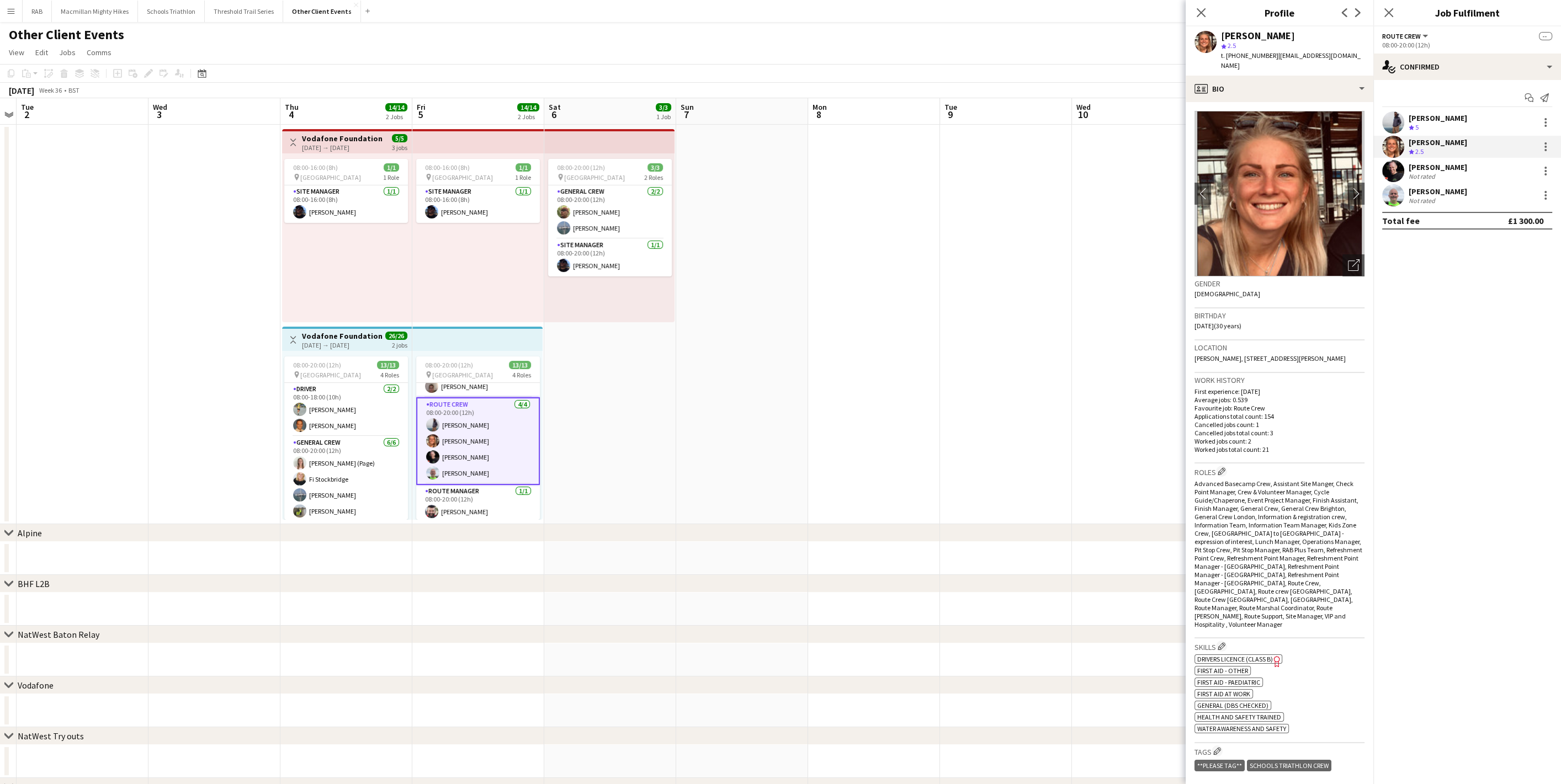
click at [1395, 182] on div at bounding box center [1393, 171] width 22 height 22
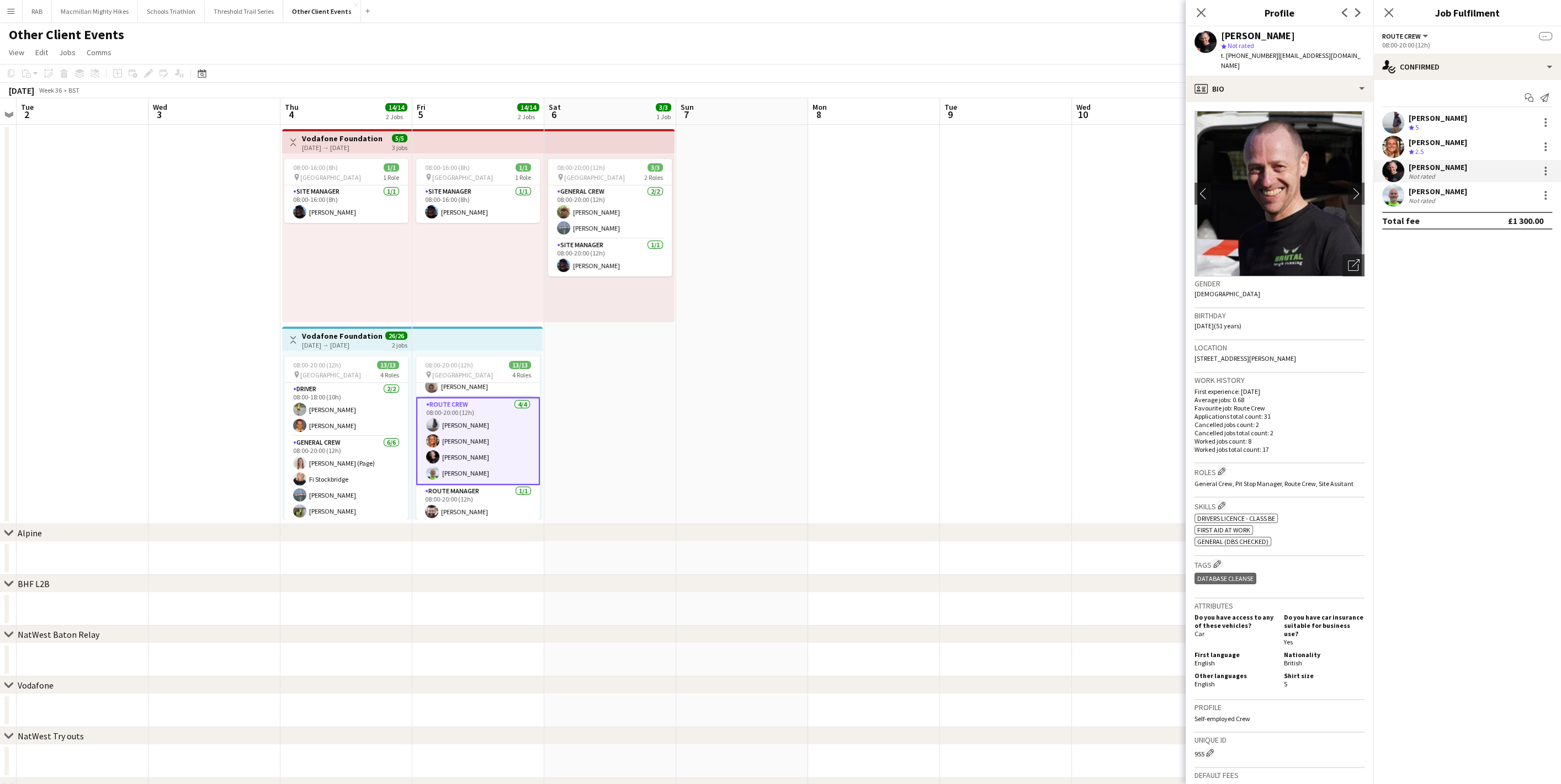
drag, startPoint x: 1281, startPoint y: 346, endPoint x: 1308, endPoint y: 346, distance: 27.0
click at [1308, 346] on div "Location [STREET_ADDRESS][PERSON_NAME]" at bounding box center [1279, 356] width 170 height 32
copy span "GU18 5XU"
click at [1407, 201] on div "[PERSON_NAME] Not rated" at bounding box center [1467, 195] width 188 height 22
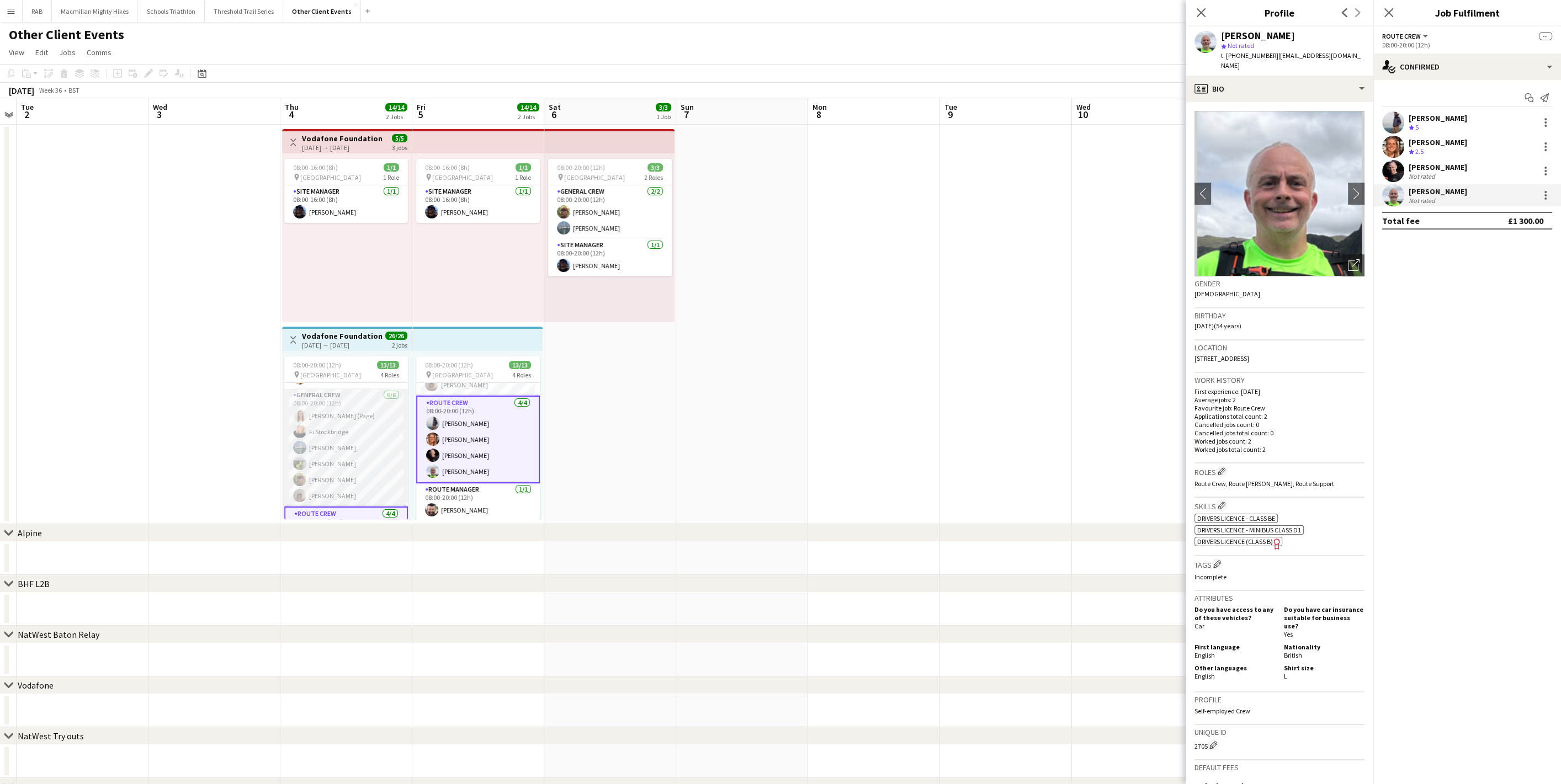
scroll to position [61, 0]
click at [344, 432] on app-card-role "General Crew [DATE] 08:00-20:00 (12h) [PERSON_NAME] (Page) Fi Stockbridge [PERS…" at bounding box center [346, 434] width 123 height 117
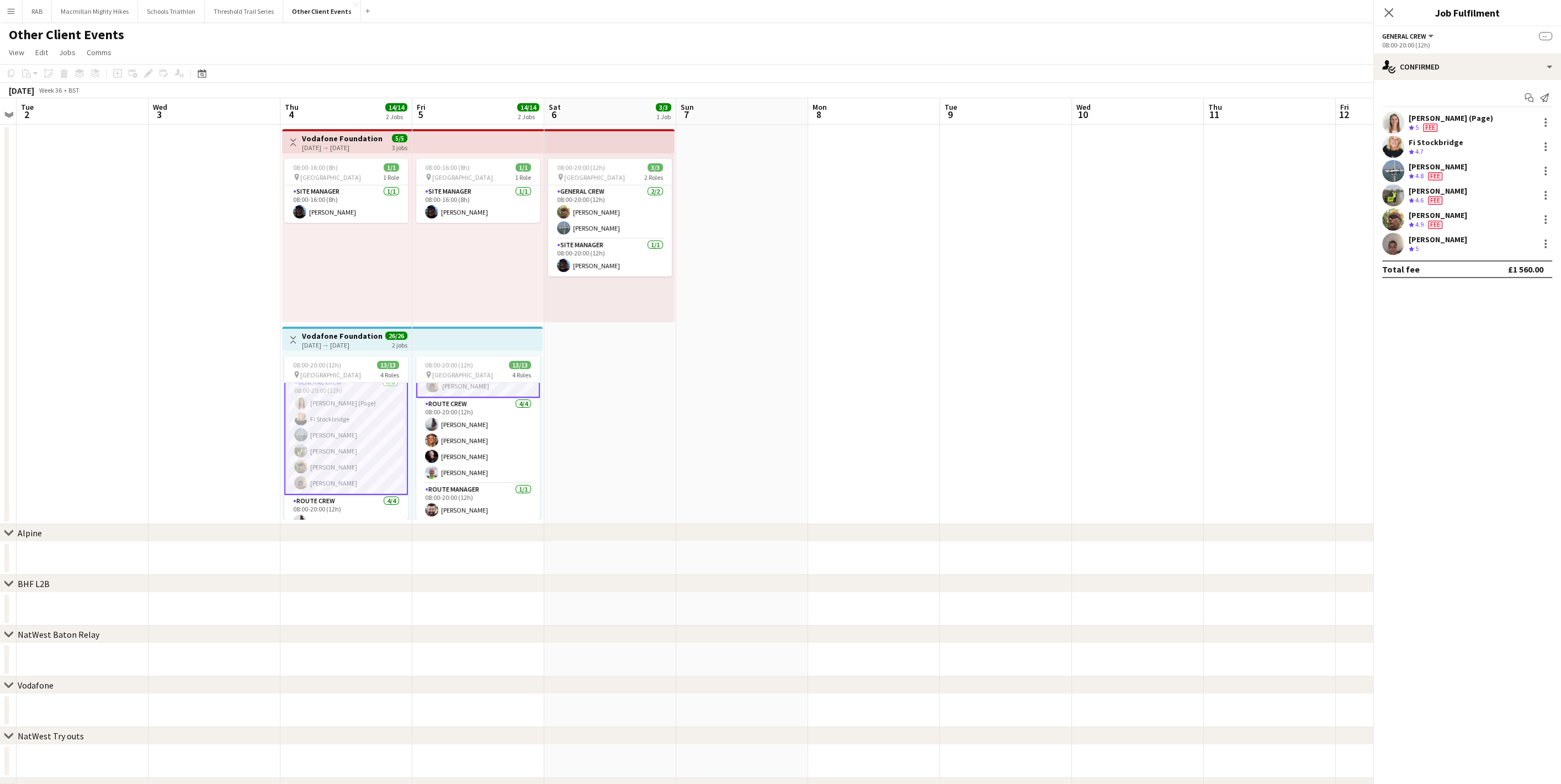
scroll to position [62, 0]
click at [1436, 243] on div "[PERSON_NAME]" at bounding box center [1438, 239] width 58 height 10
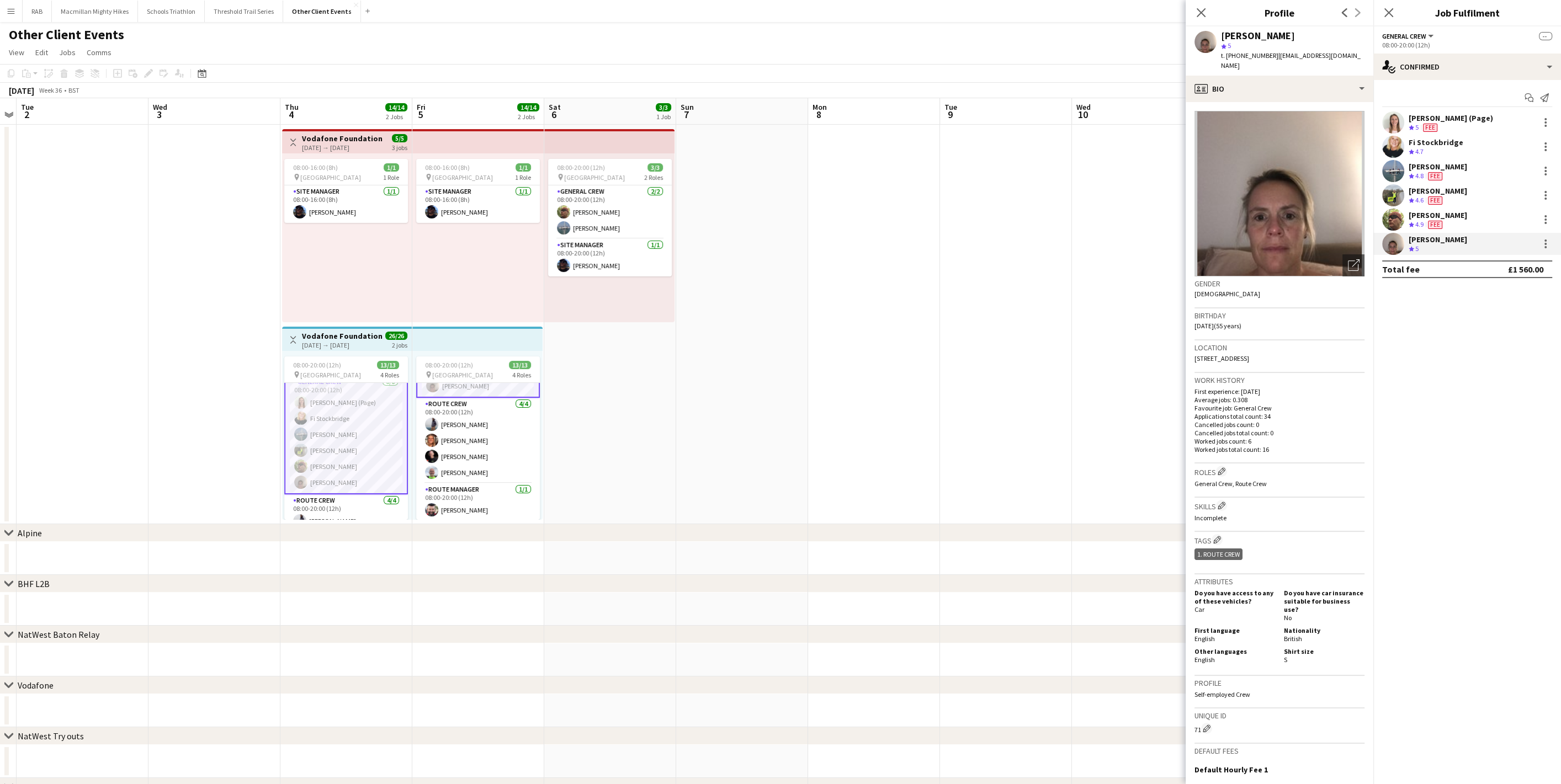
drag, startPoint x: 1270, startPoint y: 346, endPoint x: 1294, endPoint y: 346, distance: 24.0
click at [1249, 354] on span "[STREET_ADDRESS]" at bounding box center [1221, 358] width 55 height 8
copy span "SP11 6US"
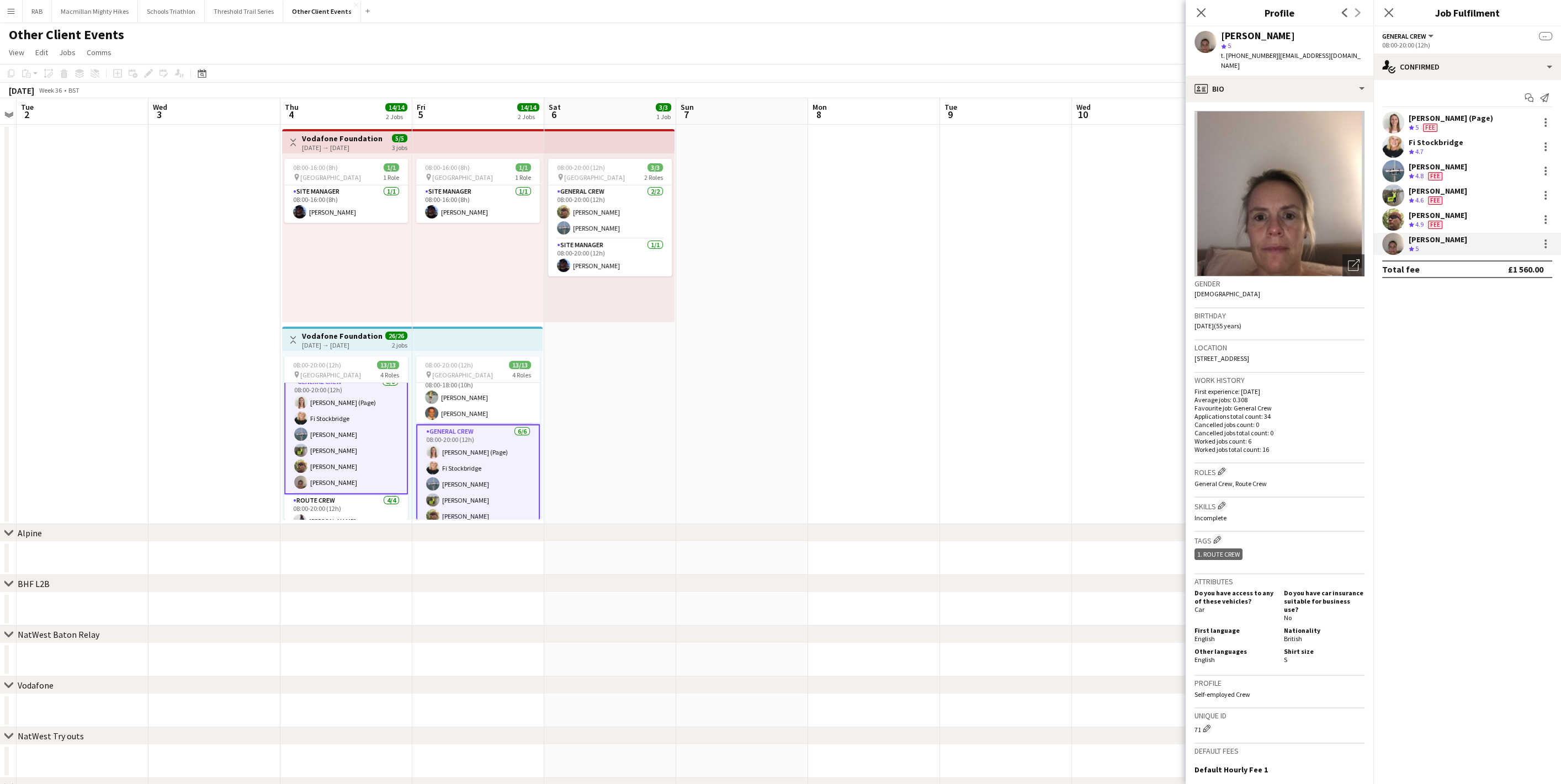
scroll to position [0, 0]
click at [1198, 16] on icon "Close pop-in" at bounding box center [1200, 12] width 10 height 10
